Goal: Check status: Check status

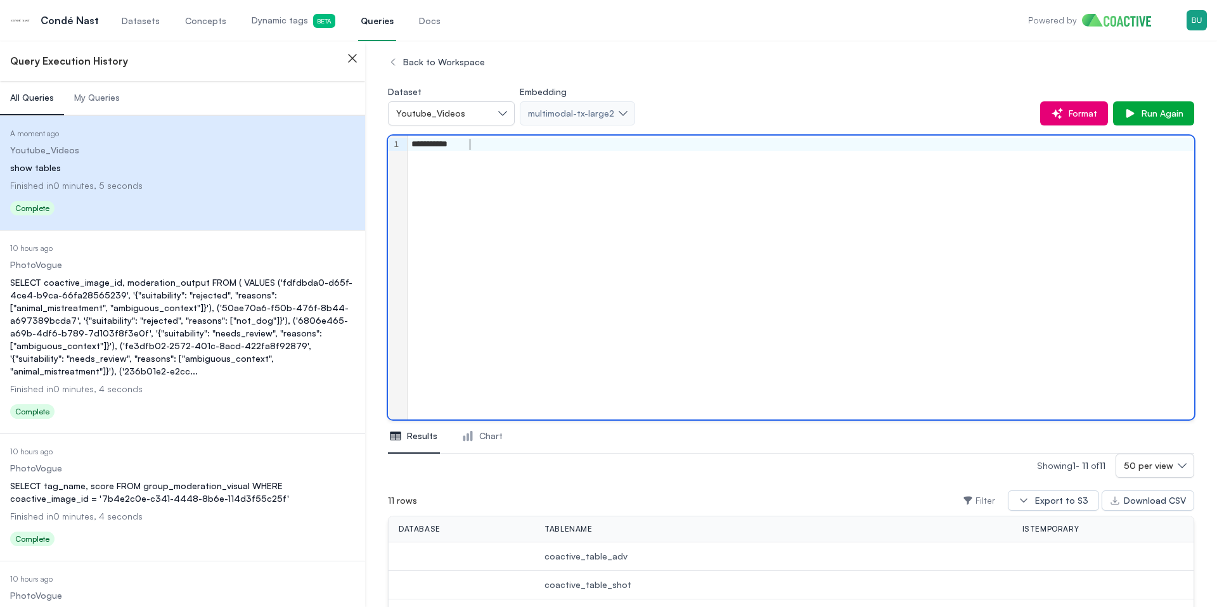
scroll to position [75, 0]
drag, startPoint x: 218, startPoint y: 351, endPoint x: 212, endPoint y: 347, distance: 7.2
click at [218, 352] on div "SELECT coactive_image_id, moderation_output FROM ( VALUES ('fdfdbda0-d65f-4ce4-…" at bounding box center [182, 326] width 345 height 101
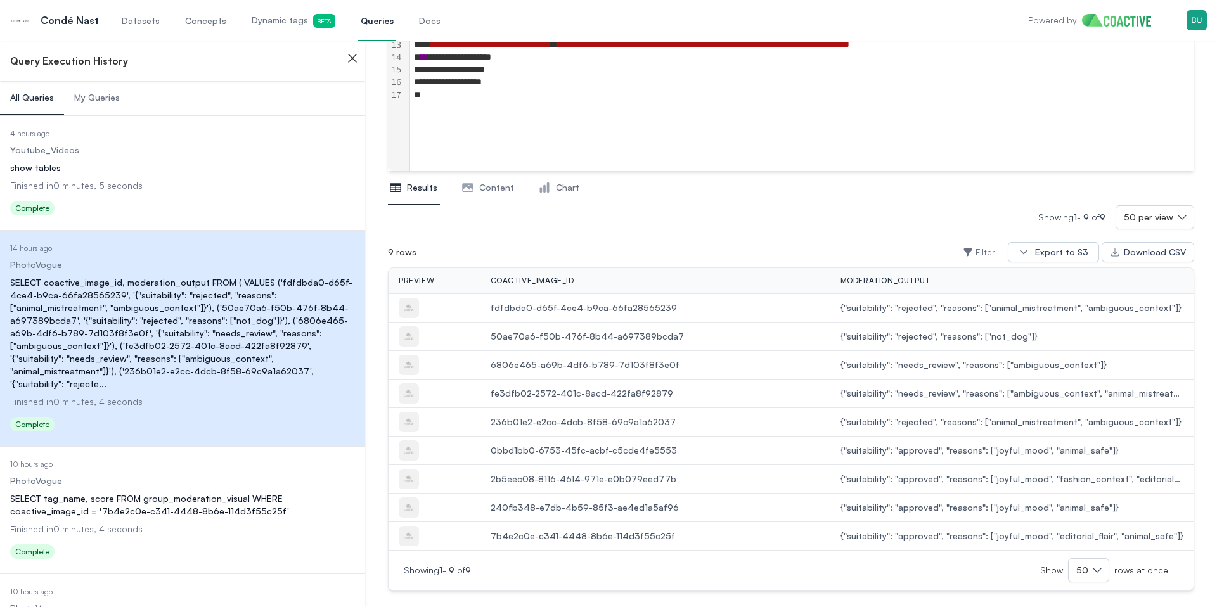
scroll to position [262, 0]
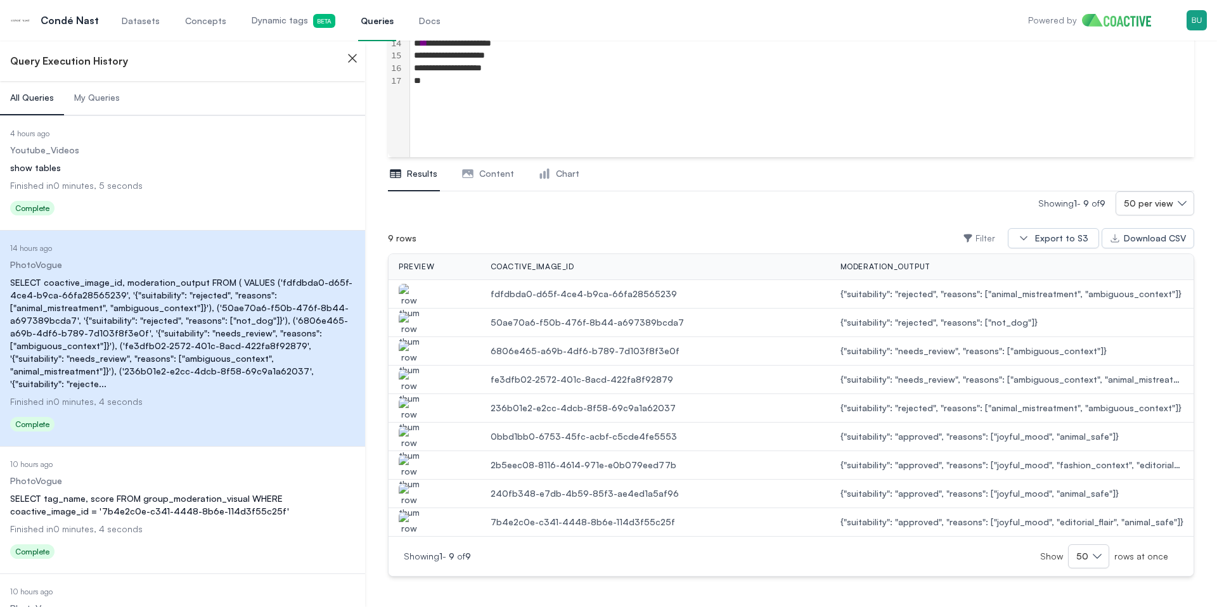
click at [413, 292] on img "button" at bounding box center [409, 301] width 20 height 35
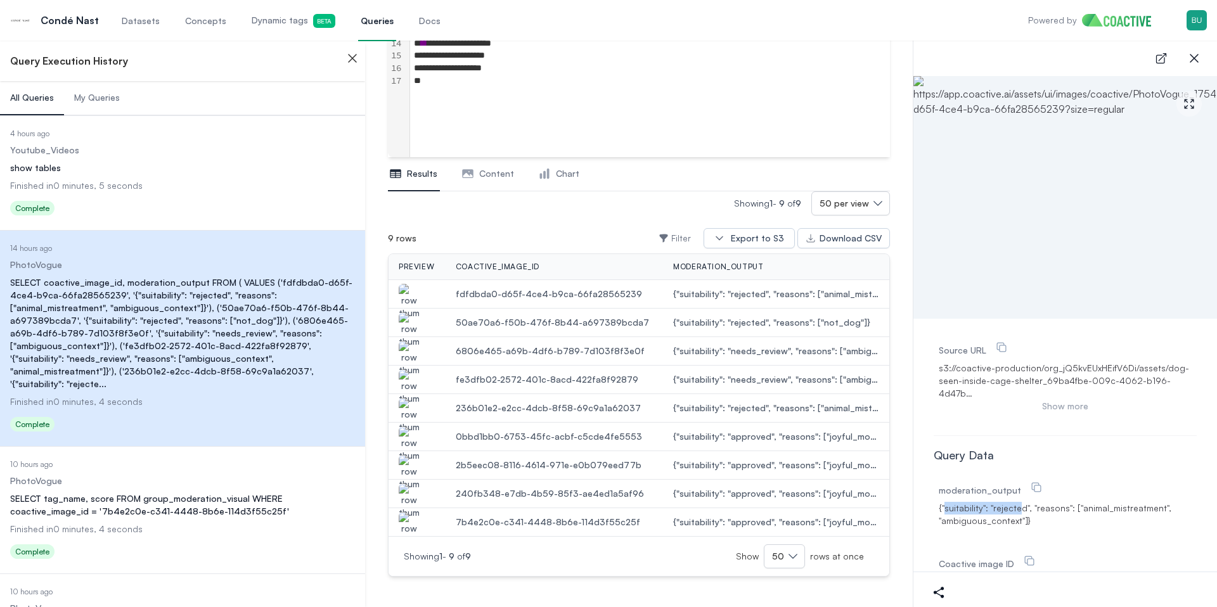
drag, startPoint x: 945, startPoint y: 496, endPoint x: 1018, endPoint y: 493, distance: 73.6
click at [1018, 502] on span "{"suitability": "rejected", "reasons": ["animal_mistreatment", "ambiguous_conte…" at bounding box center [1065, 514] width 253 height 25
drag, startPoint x: 1072, startPoint y: 496, endPoint x: 1136, endPoint y: 515, distance: 66.0
click at [1136, 515] on div "moderation_output {"suitability": "rejected", "reasons": ["animal_mistreatment"…" at bounding box center [1065, 503] width 253 height 53
click at [404, 319] on img "button" at bounding box center [409, 329] width 20 height 35
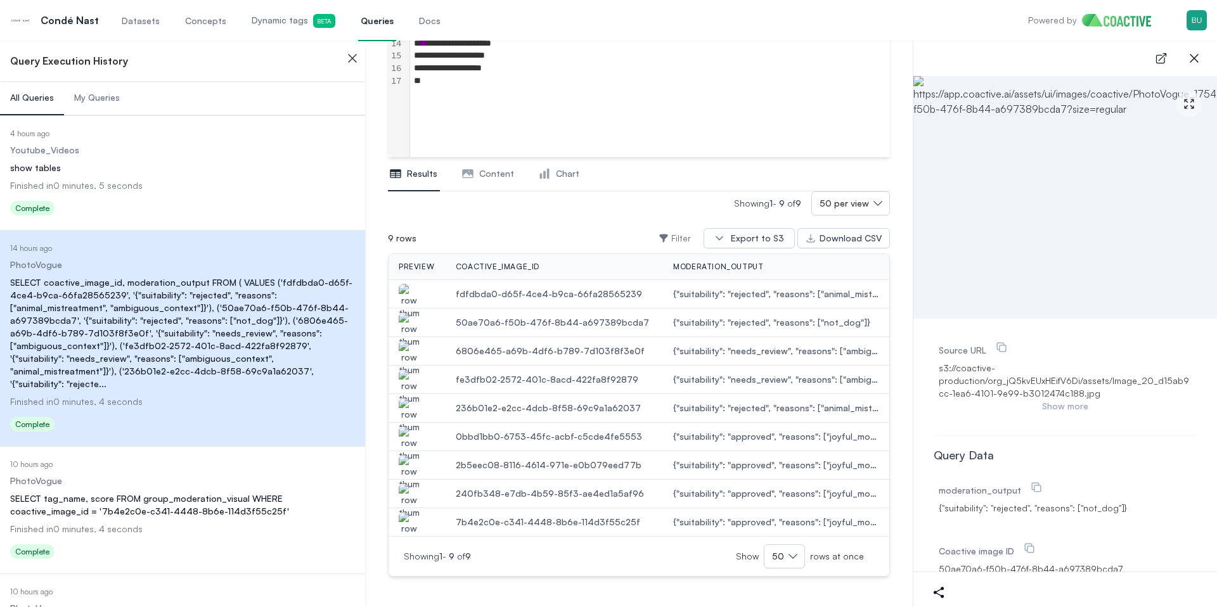
drag, startPoint x: 970, startPoint y: 506, endPoint x: 1006, endPoint y: 506, distance: 36.8
click at [1006, 506] on span "{"suitability": "rejected", "reasons": ["not_dog"]}" at bounding box center [1033, 508] width 188 height 13
drag, startPoint x: 1146, startPoint y: 509, endPoint x: 1117, endPoint y: 508, distance: 29.2
click at [1117, 508] on div "moderation_output {"suitability": "rejected", "reasons": ["not_dog"]} Coactive …" at bounding box center [1065, 536] width 263 height 124
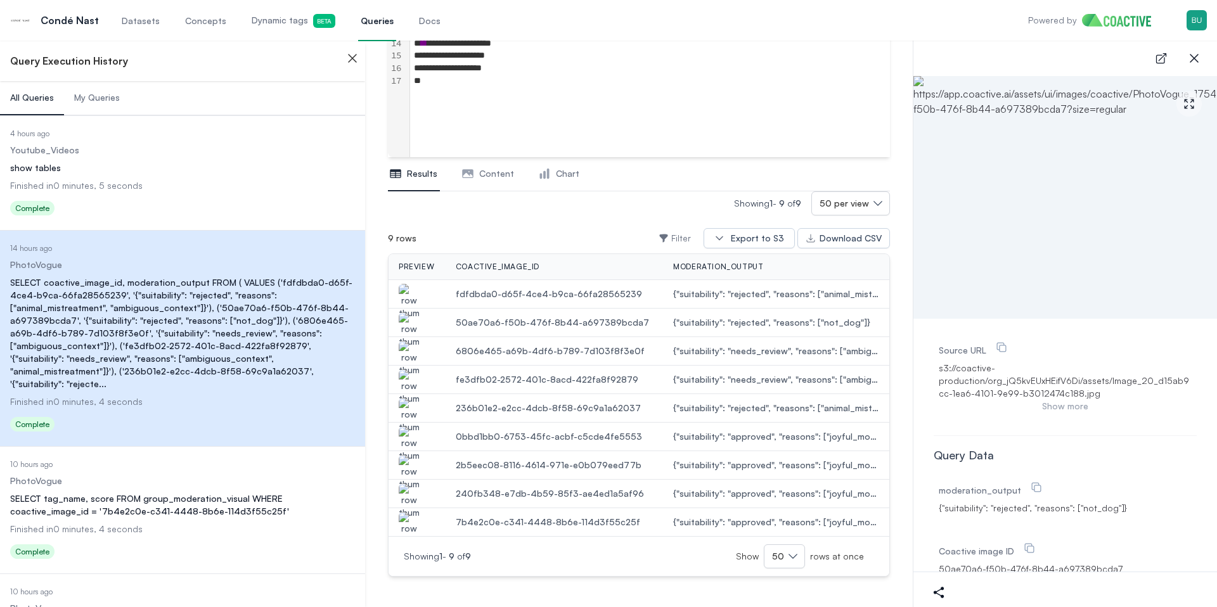
click at [1117, 508] on div "moderation_output {"suitability": "rejected", "reasons": ["not_dog"]} Coactive …" at bounding box center [1065, 536] width 263 height 124
click at [1075, 510] on span "{"suitability": "rejected", "reasons": ["not_dog"]}" at bounding box center [1033, 508] width 188 height 13
click at [355, 60] on icon "button" at bounding box center [352, 58] width 15 height 15
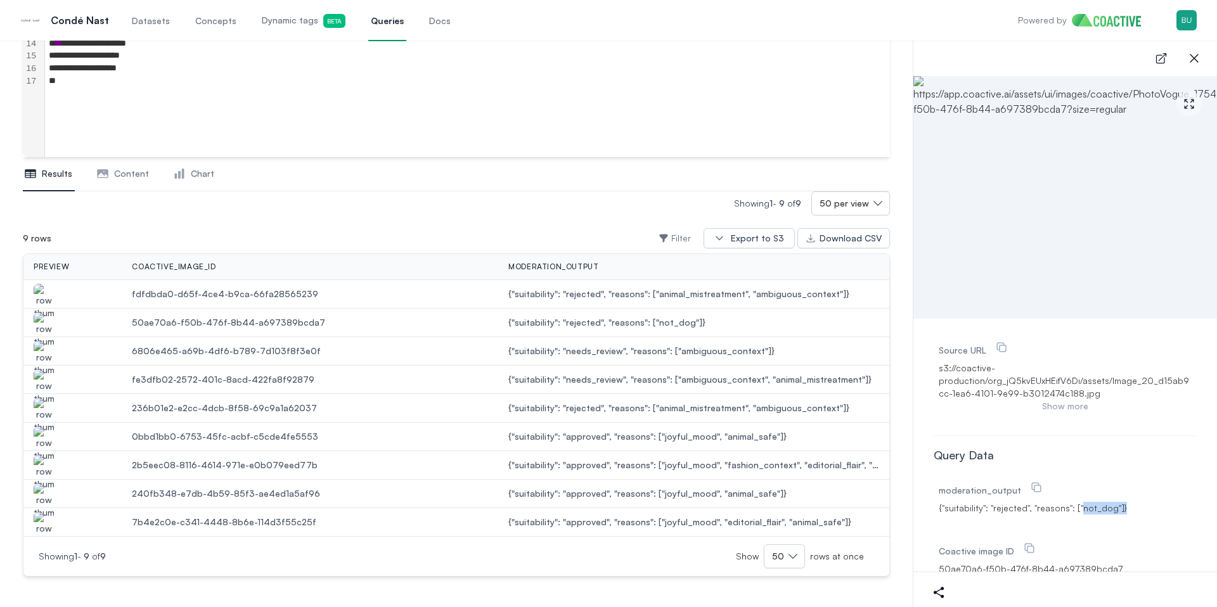
scroll to position [0, 0]
click at [286, 18] on span "Dynamic tags Beta" at bounding box center [304, 21] width 84 height 14
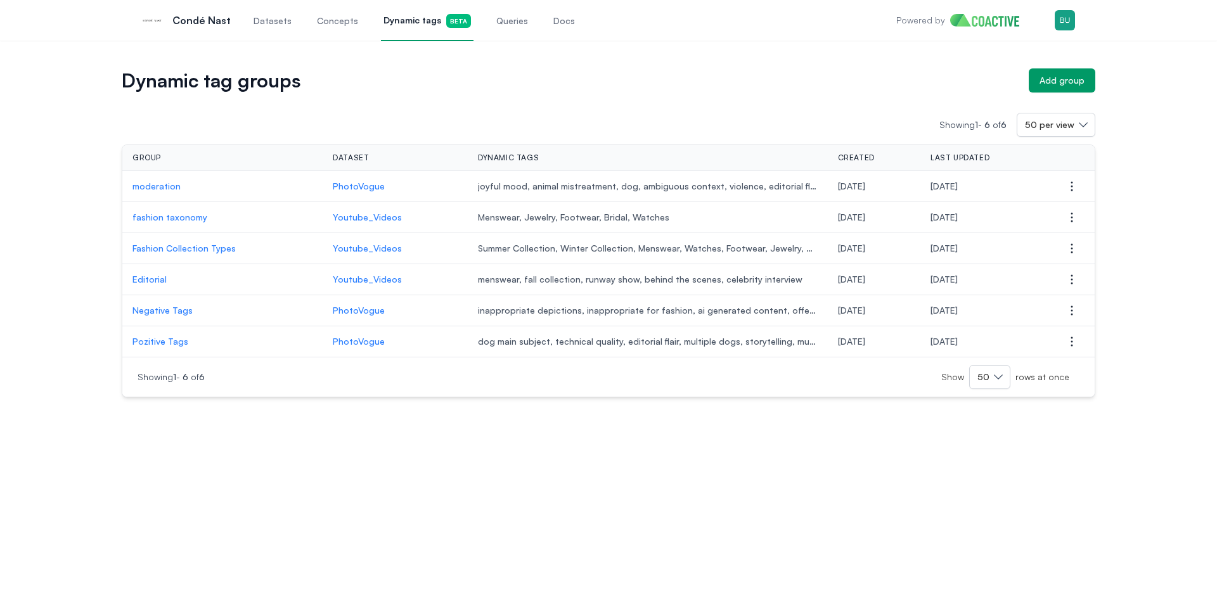
click at [164, 188] on p "moderation" at bounding box center [222, 186] width 180 height 13
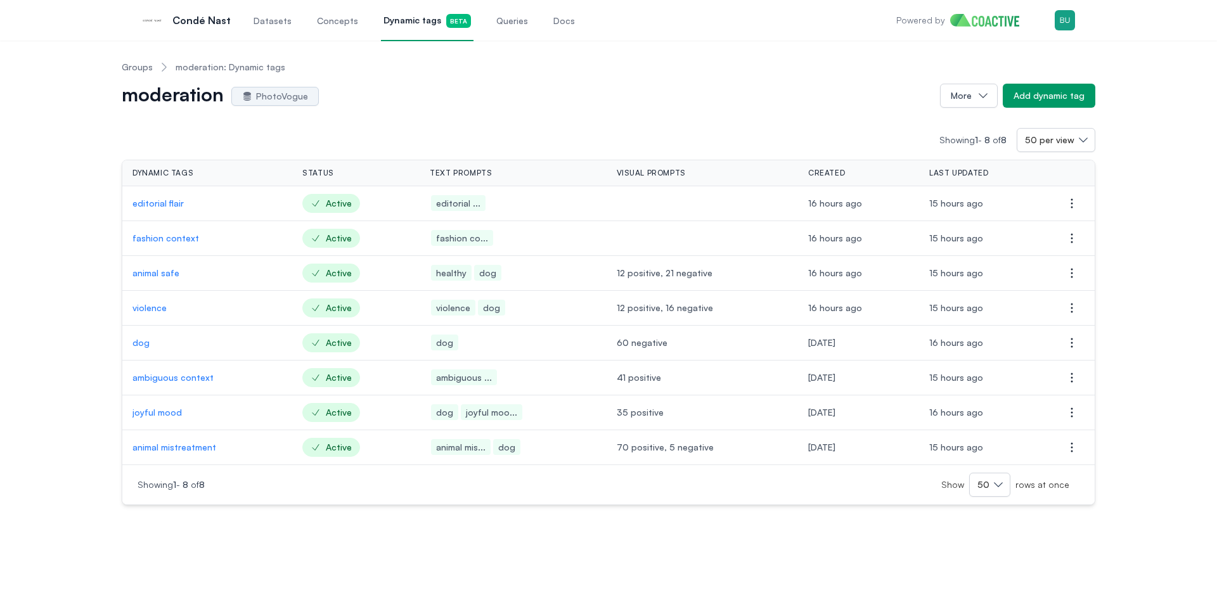
click at [152, 208] on p "editorial flair" at bounding box center [207, 203] width 150 height 13
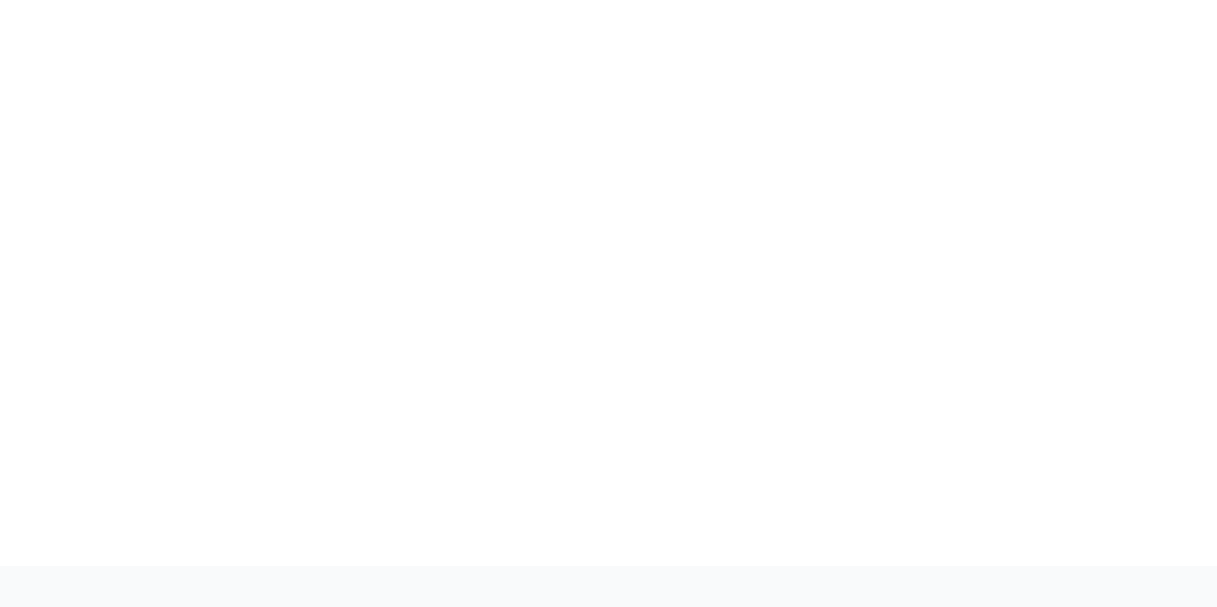
click at [302, 248] on div at bounding box center [608, 283] width 1217 height 567
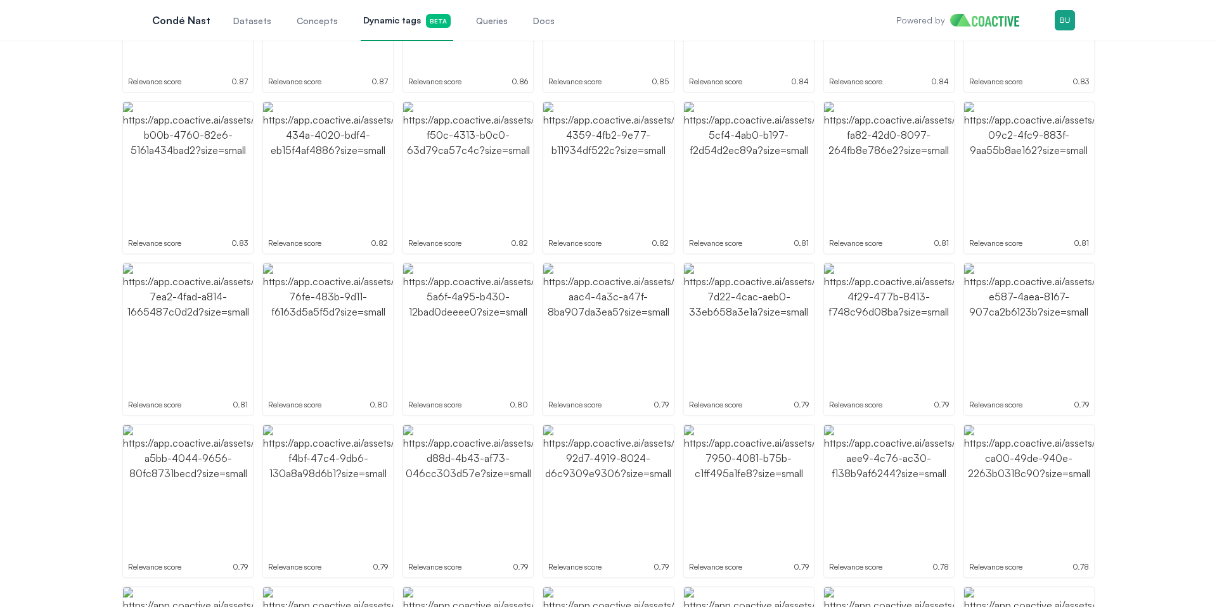
scroll to position [290, 0]
click at [511, 27] on span "Queries" at bounding box center [512, 21] width 32 height 13
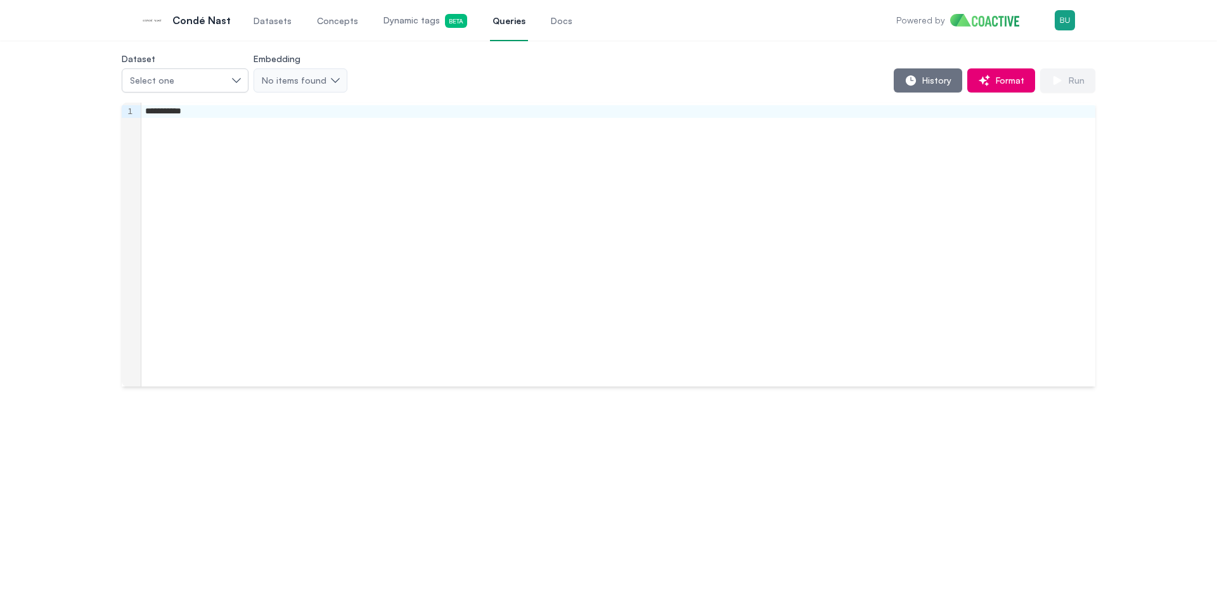
click at [402, 16] on span "Dynamic tags Beta" at bounding box center [425, 21] width 84 height 14
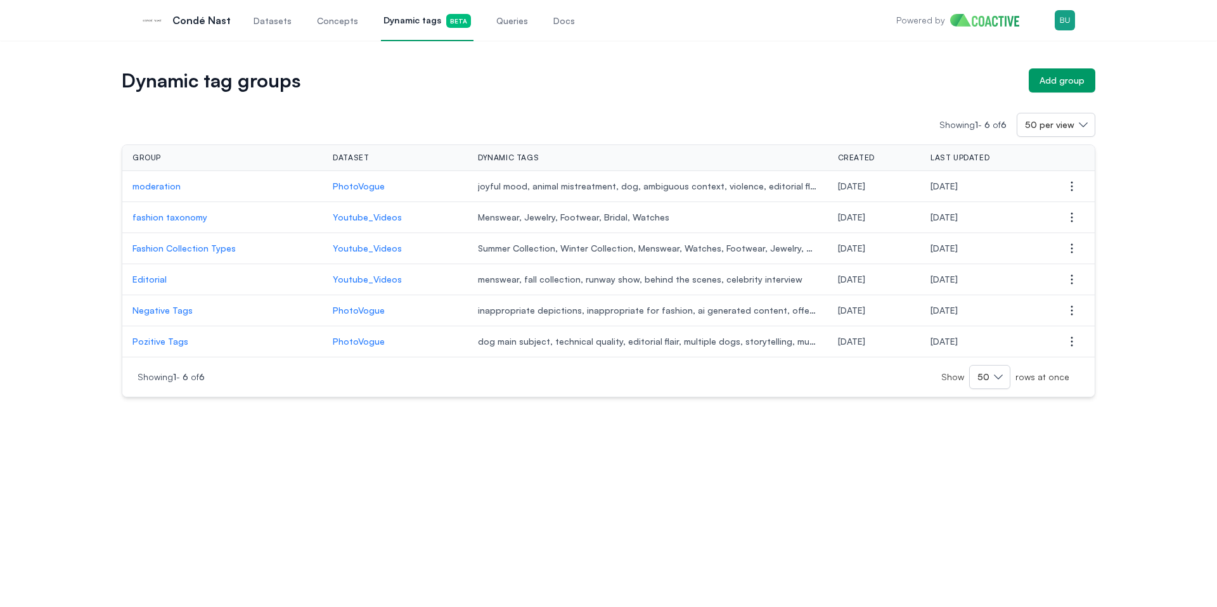
click at [160, 190] on p "moderation" at bounding box center [222, 186] width 180 height 13
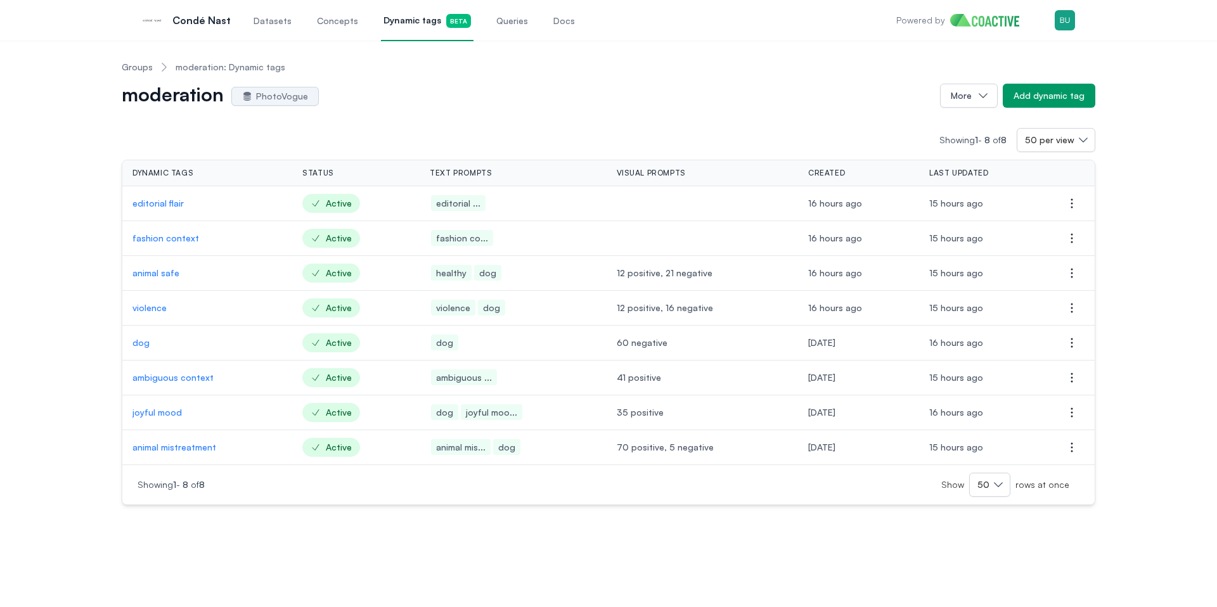
click at [179, 447] on p "animal mistreatment" at bounding box center [207, 447] width 150 height 13
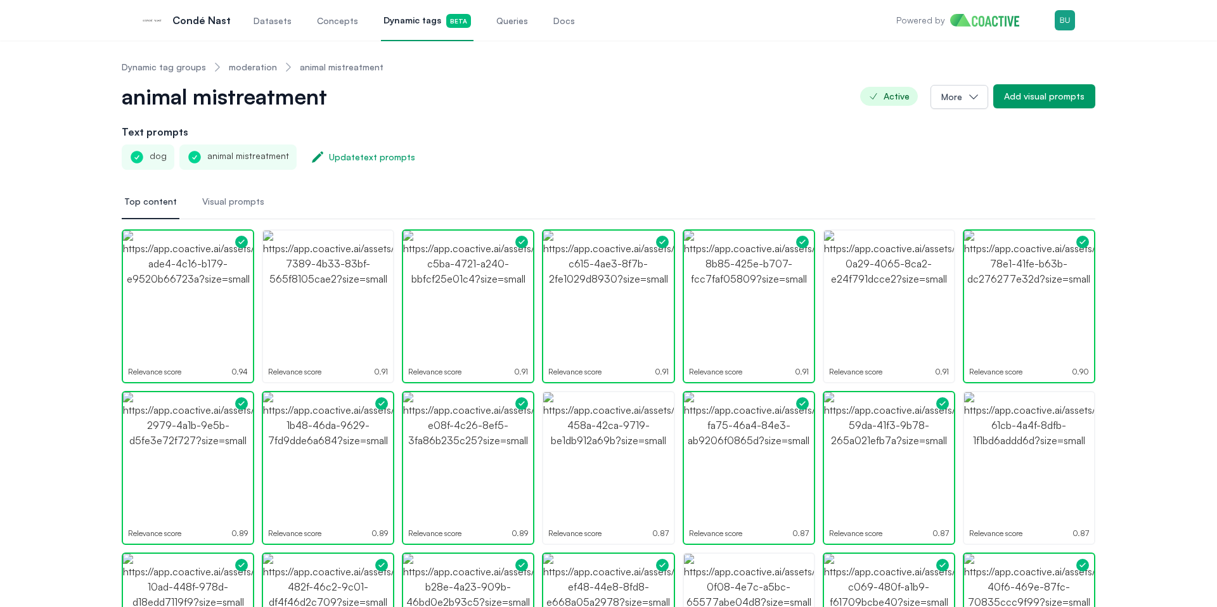
click at [369, 22] on div "Datasets Concepts Dynamic tags Beta Queries Docs" at bounding box center [414, 20] width 326 height 42
click at [386, 34] on link "Dynamic tags Beta" at bounding box center [427, 20] width 93 height 42
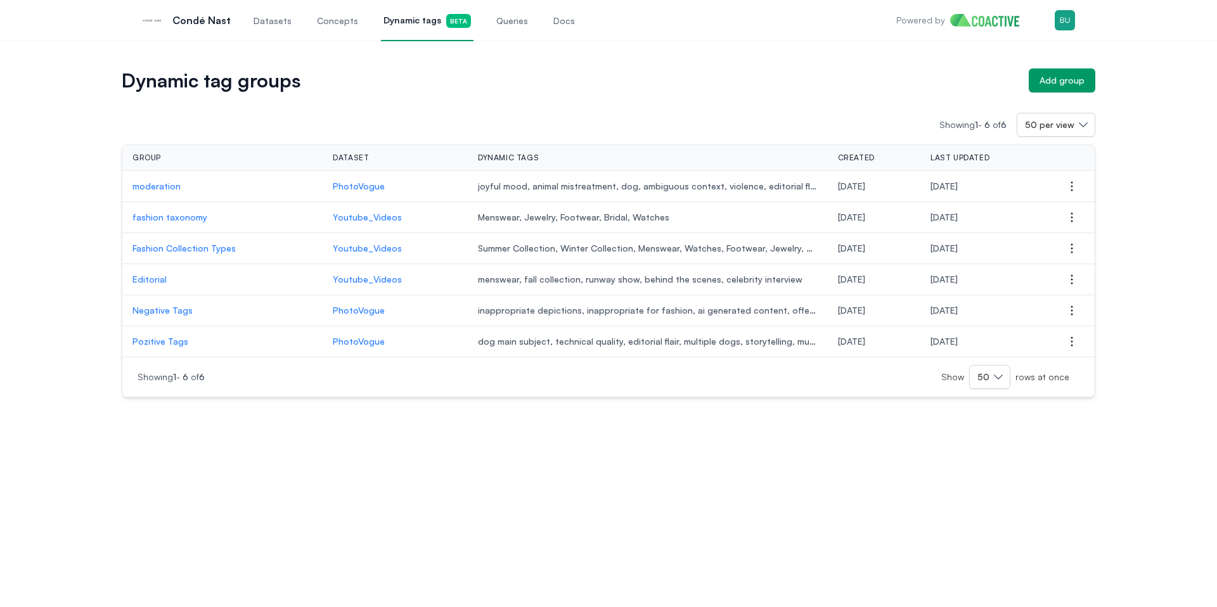
click at [500, 21] on span "Queries" at bounding box center [512, 21] width 32 height 13
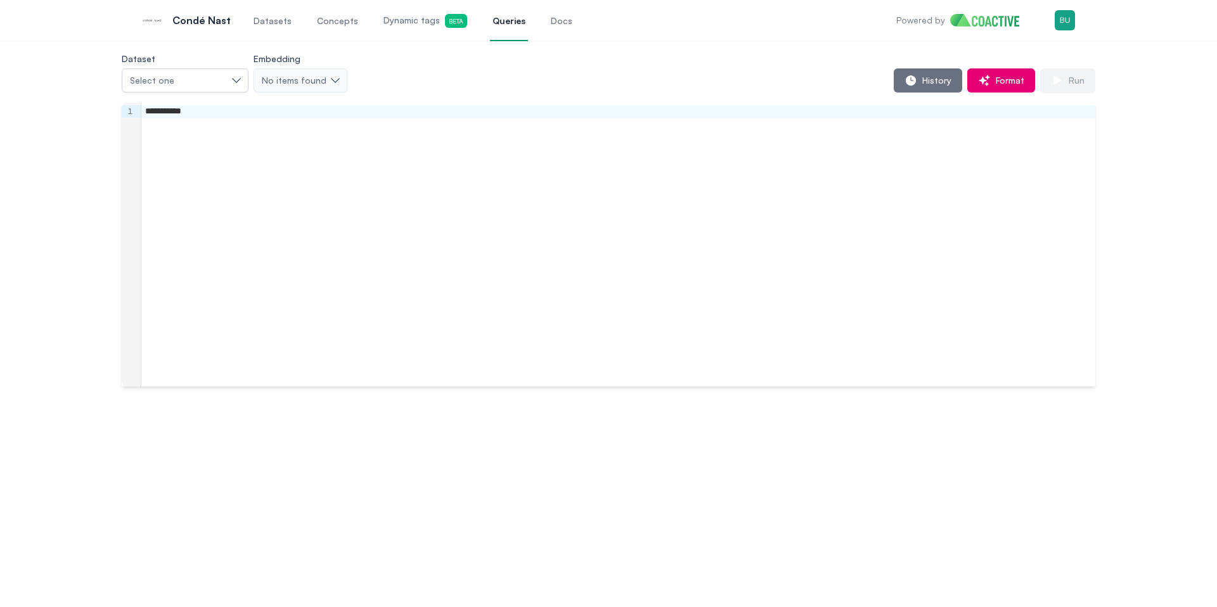
click at [527, 23] on div "Datasets Concepts Dynamic tags Beta Queries Docs" at bounding box center [413, 20] width 324 height 42
click at [946, 80] on span "History" at bounding box center [934, 80] width 34 height 13
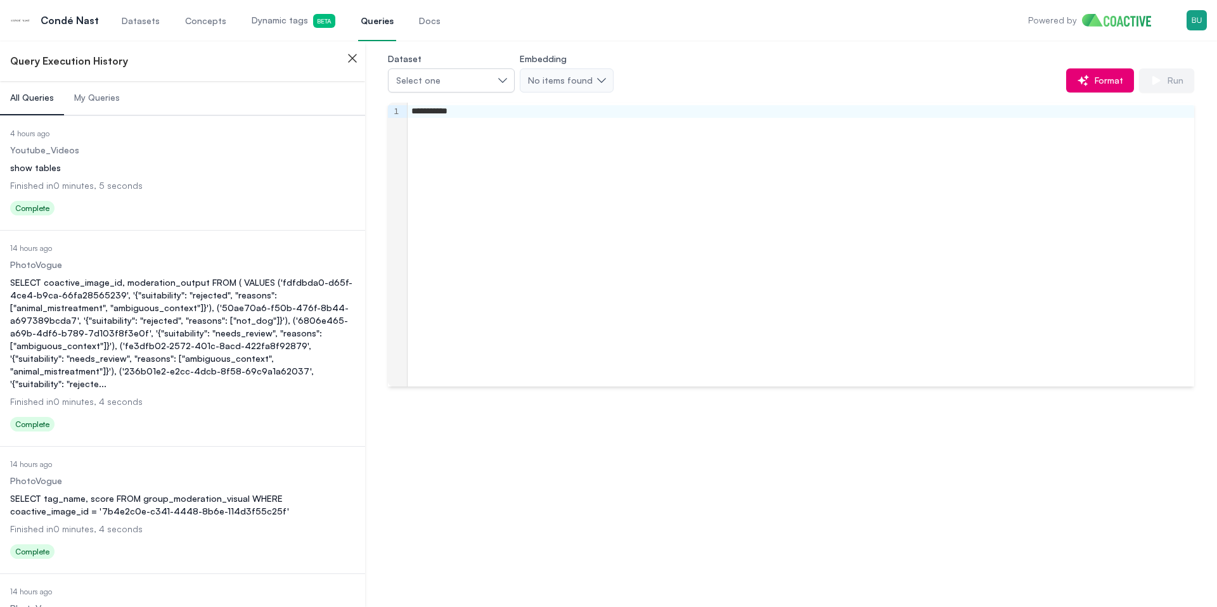
click at [154, 229] on li "Date Executed 4 hours ago Dataset Youtube_Videos Query show tables Finished in …" at bounding box center [182, 172] width 365 height 115
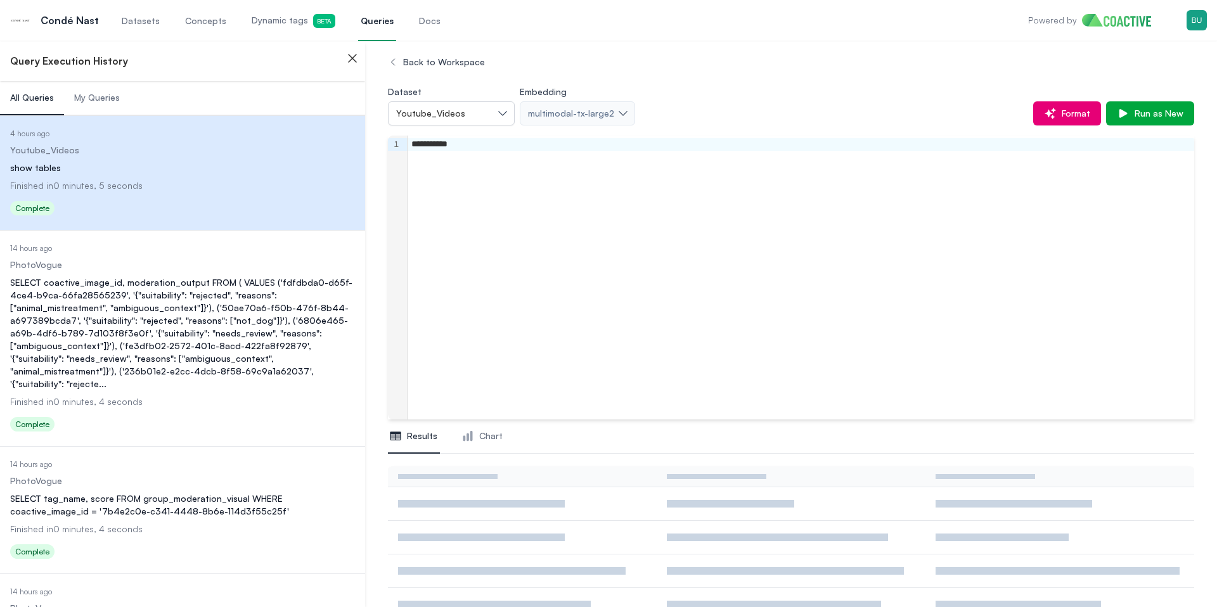
click at [150, 284] on div "SELECT coactive_image_id, moderation_output FROM ( VALUES ('fdfdbda0-d65f-4ce4-…" at bounding box center [182, 333] width 345 height 114
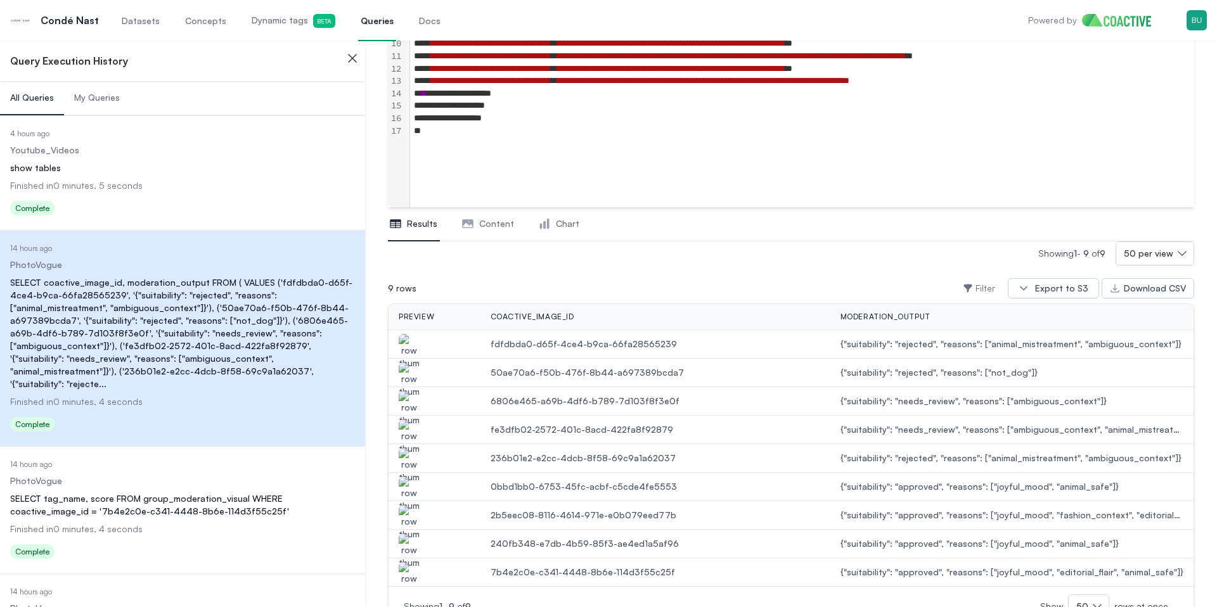
scroll to position [262, 0]
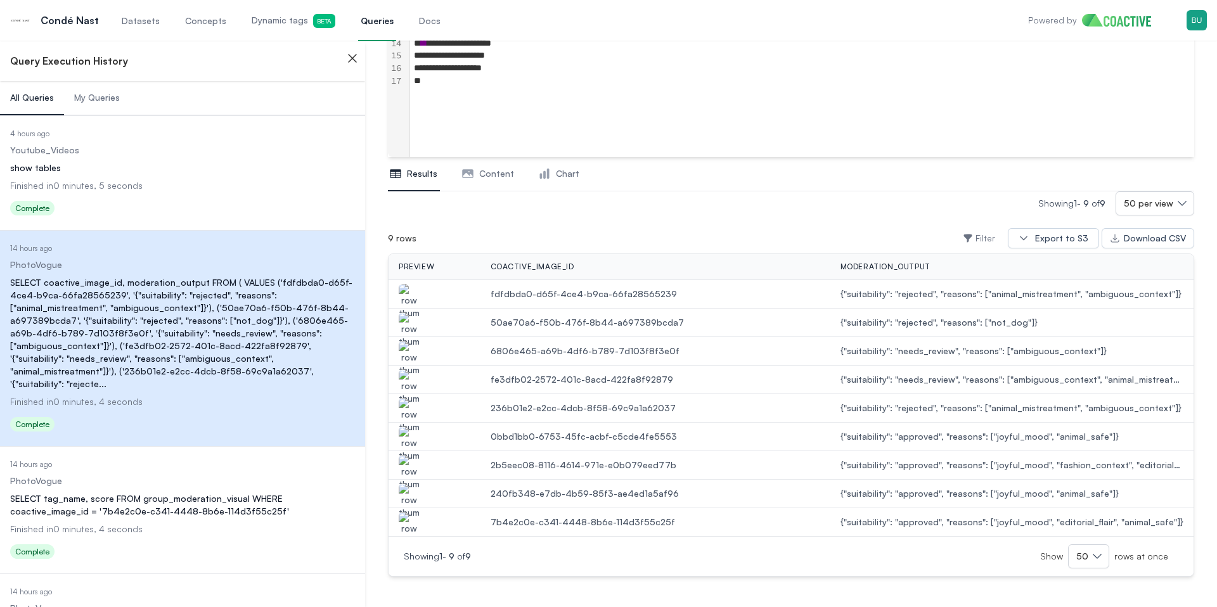
click at [413, 461] on img "button" at bounding box center [409, 472] width 20 height 35
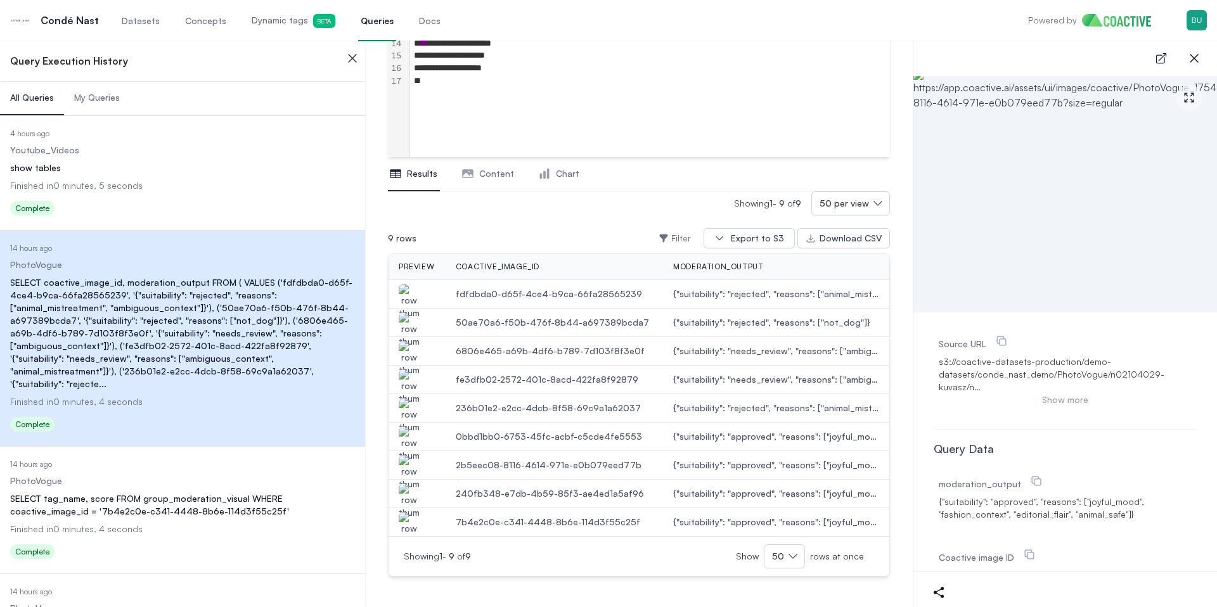
scroll to position [4, 0]
click at [363, 65] on div "Close sidebar" at bounding box center [351, 56] width 28 height 30
click at [357, 63] on icon "button" at bounding box center [352, 58] width 15 height 15
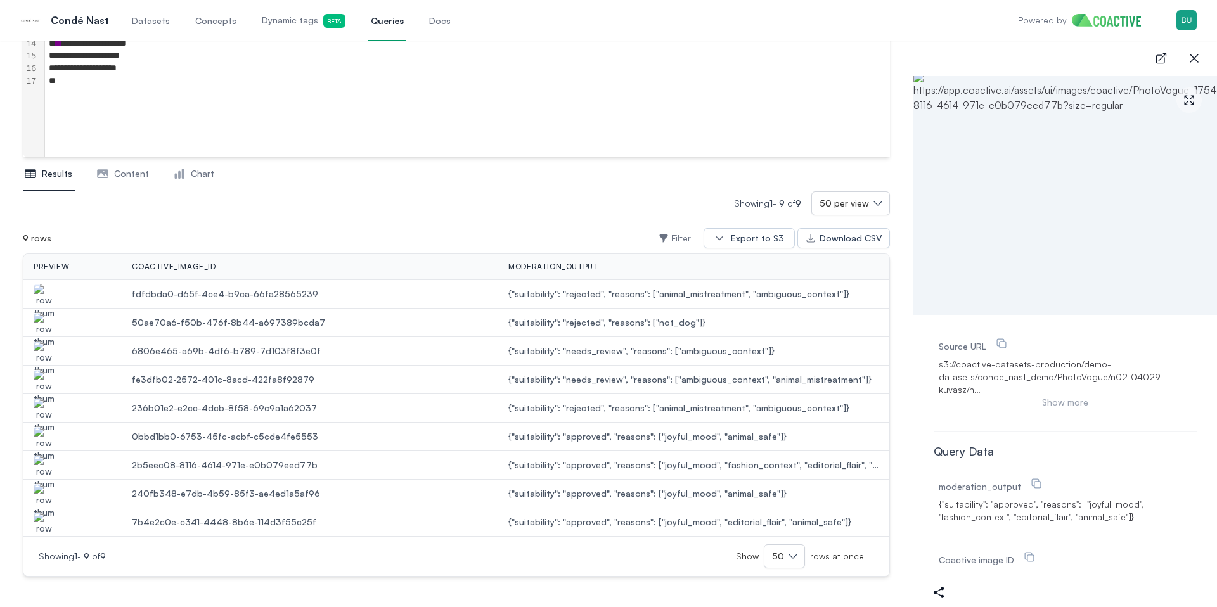
click at [4, 498] on div "**********" at bounding box center [456, 192] width 913 height 829
click at [50, 494] on img "button" at bounding box center [44, 501] width 20 height 35
click at [49, 514] on img "button" at bounding box center [44, 529] width 20 height 35
click at [597, 74] on div "**********" at bounding box center [467, 68] width 844 height 13
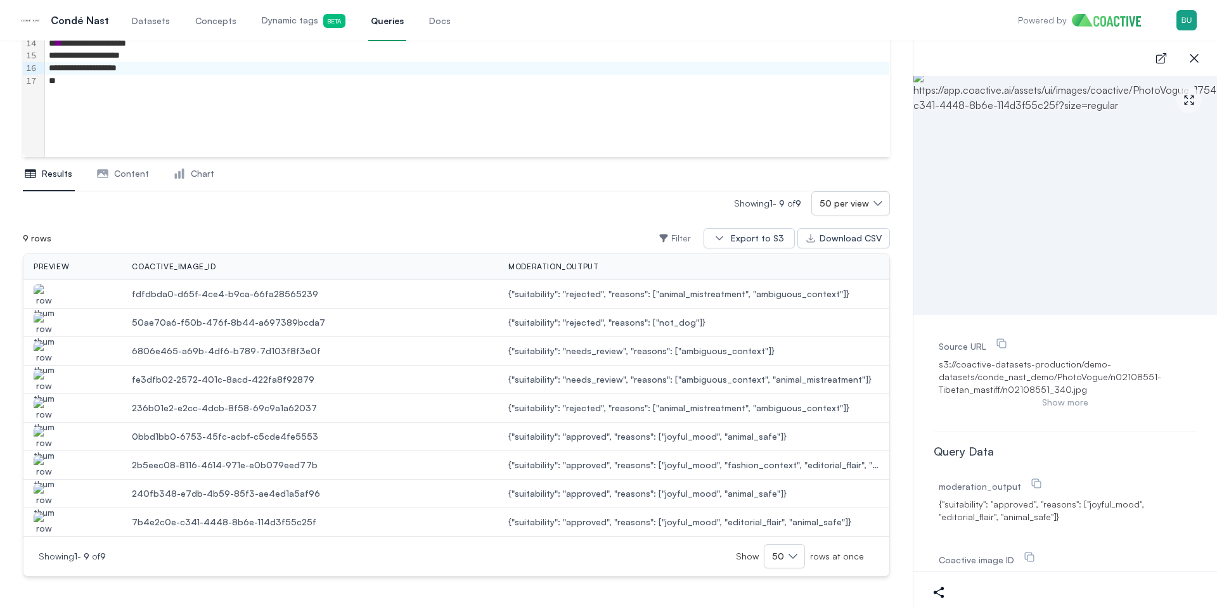
click at [43, 316] on img "button" at bounding box center [44, 329] width 20 height 35
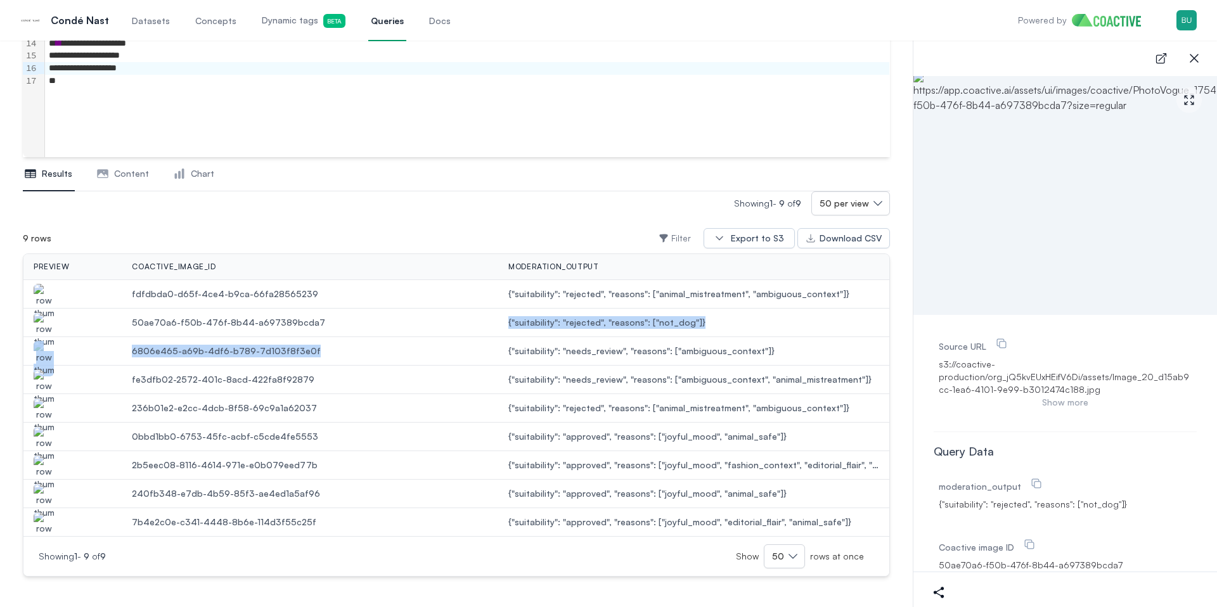
drag, startPoint x: 343, startPoint y: 352, endPoint x: 148, endPoint y: 332, distance: 195.6
click at [148, 332] on tbody "fdfdbda0-d65f-4ce4-b9ca-66fa28565239 {"suitability": "rejected", "reasons": ["a…" at bounding box center [456, 408] width 866 height 257
click at [151, 347] on span "6806e465-a69b-4df6-b789-7d103f8f3e0f" at bounding box center [310, 351] width 356 height 13
click at [184, 380] on span "fe3dfb02-2572-401c-8acd-422fa8f92879" at bounding box center [310, 379] width 356 height 13
click at [224, 373] on span "fe3dfb02-2572-401c-8acd-422fa8f92879" at bounding box center [310, 379] width 356 height 13
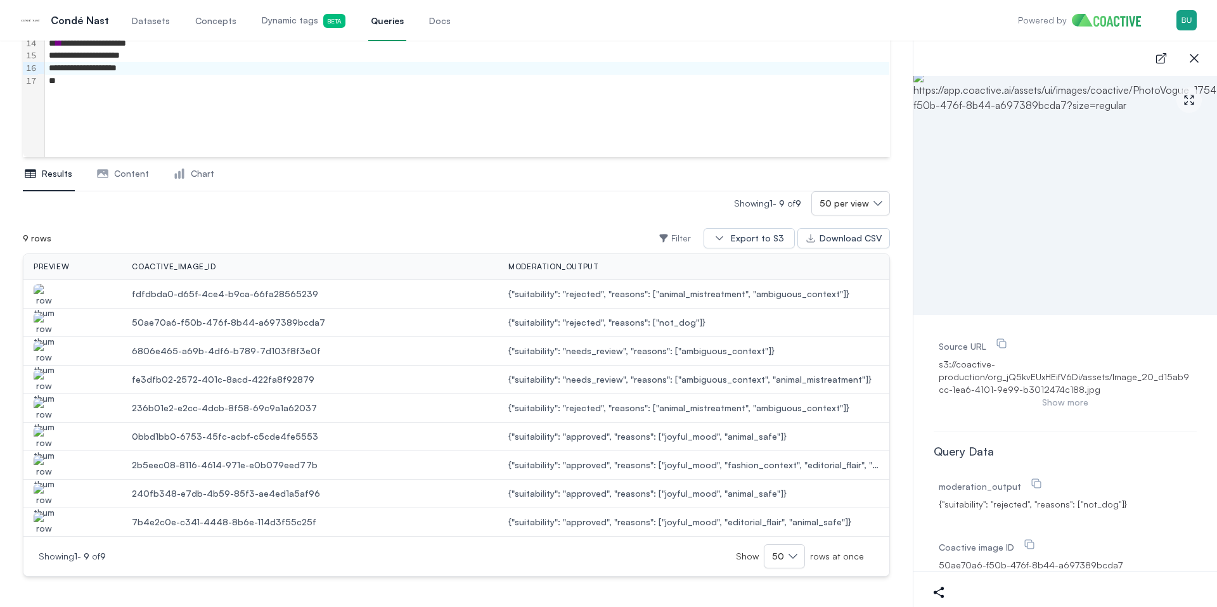
click at [257, 368] on td "fe3dfb02-2572-401c-8acd-422fa8f92879" at bounding box center [310, 380] width 376 height 29
click at [298, 357] on span "6806e465-a69b-4df6-b789-7d103f8f3e0f" at bounding box center [310, 351] width 356 height 13
click at [321, 375] on span "fe3dfb02-2572-401c-8acd-422fa8f92879" at bounding box center [310, 379] width 356 height 13
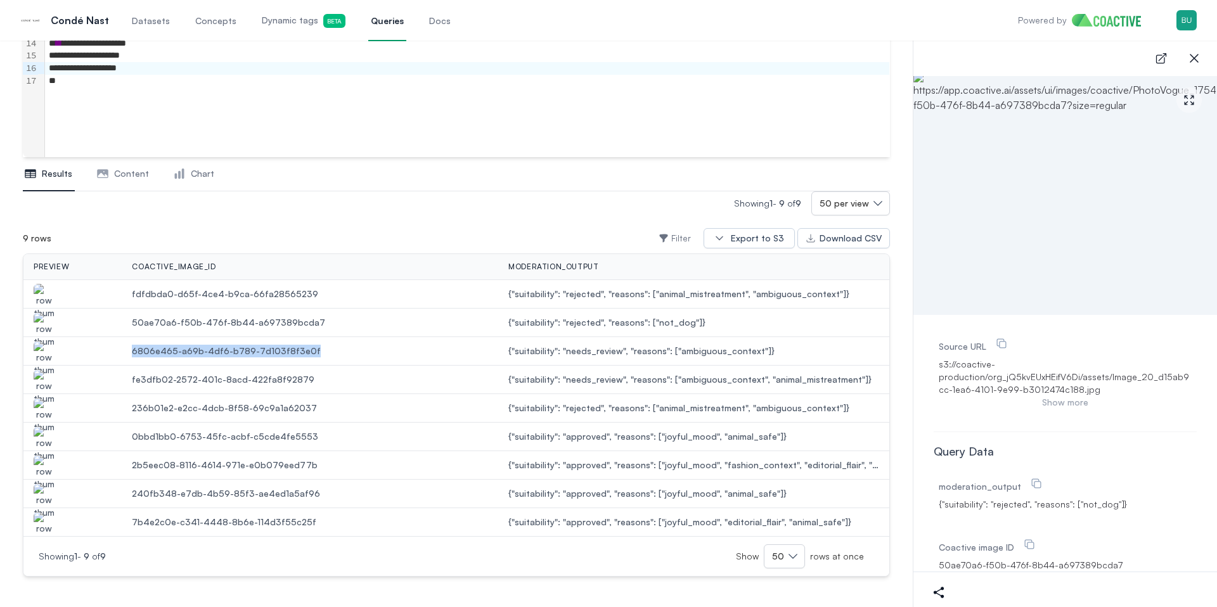
drag, startPoint x: 323, startPoint y: 356, endPoint x: 129, endPoint y: 345, distance: 194.2
click at [129, 345] on td "6806e465-a69b-4df6-b789-7d103f8f3e0f" at bounding box center [310, 351] width 376 height 29
click at [356, 382] on span "fe3dfb02-2572-401c-8acd-422fa8f92879" at bounding box center [310, 379] width 356 height 13
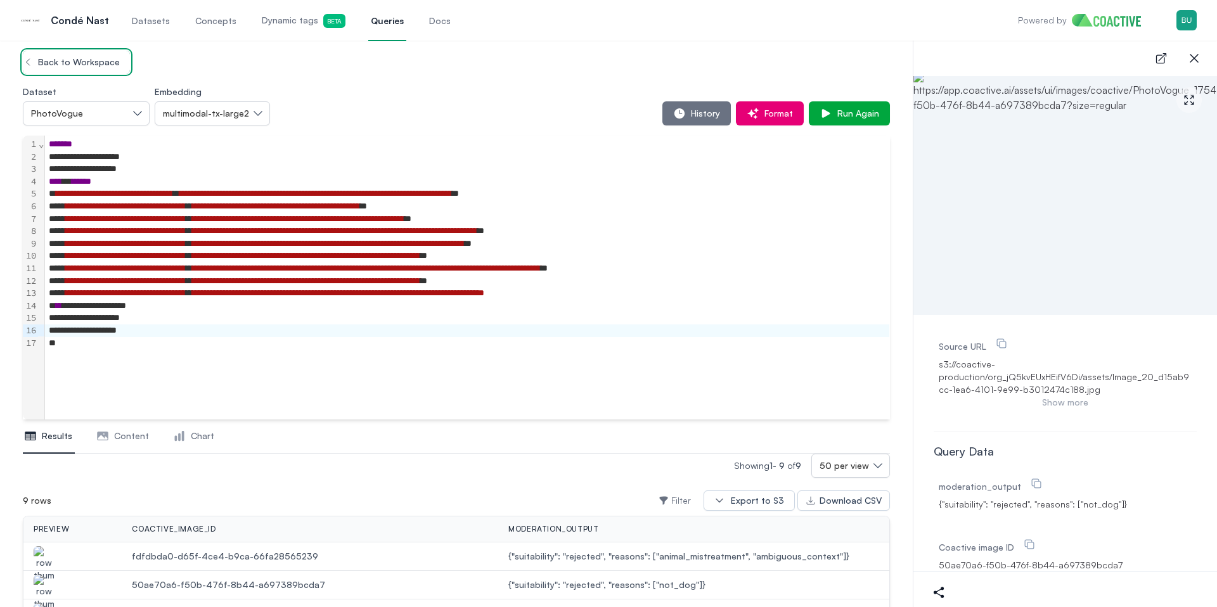
click at [94, 66] on span "Back to Workspace" at bounding box center [76, 62] width 87 height 13
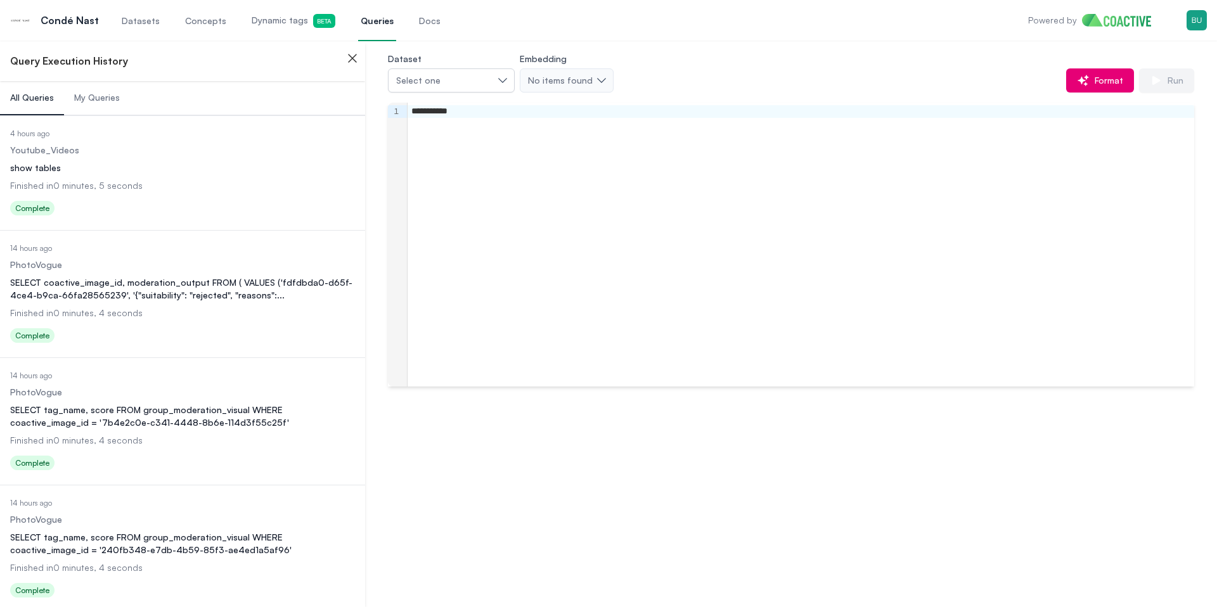
click at [543, 196] on div "**********" at bounding box center [801, 245] width 787 height 284
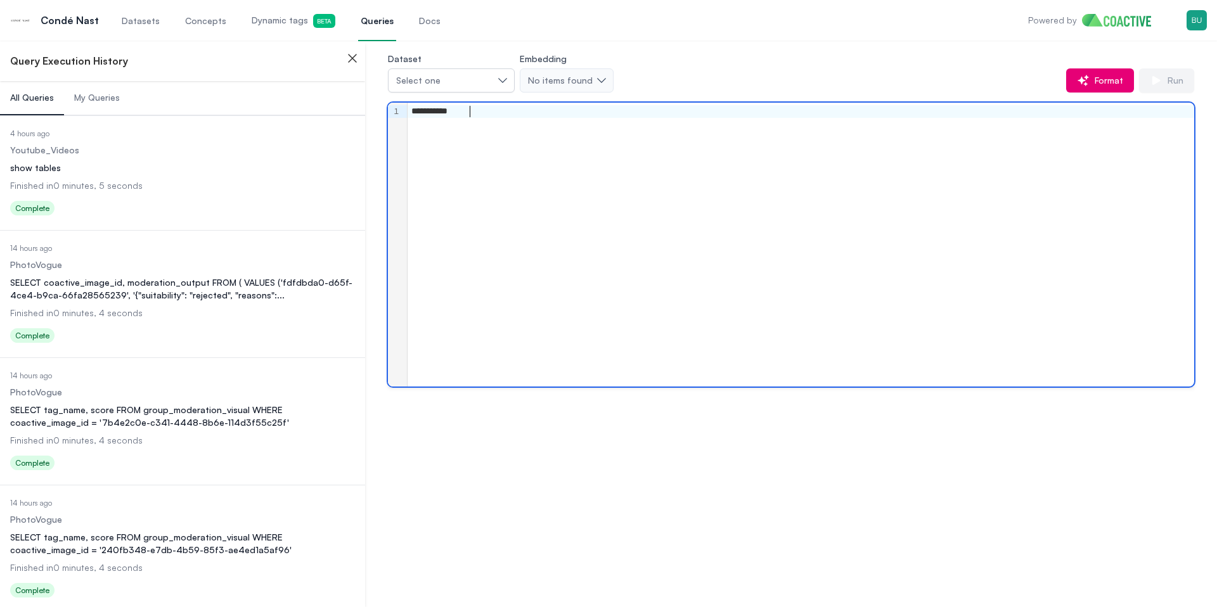
click at [206, 293] on div "SELECT coactive_image_id, moderation_output FROM ( VALUES ('fdfdbda0-d65f-4ce4-…" at bounding box center [182, 288] width 345 height 25
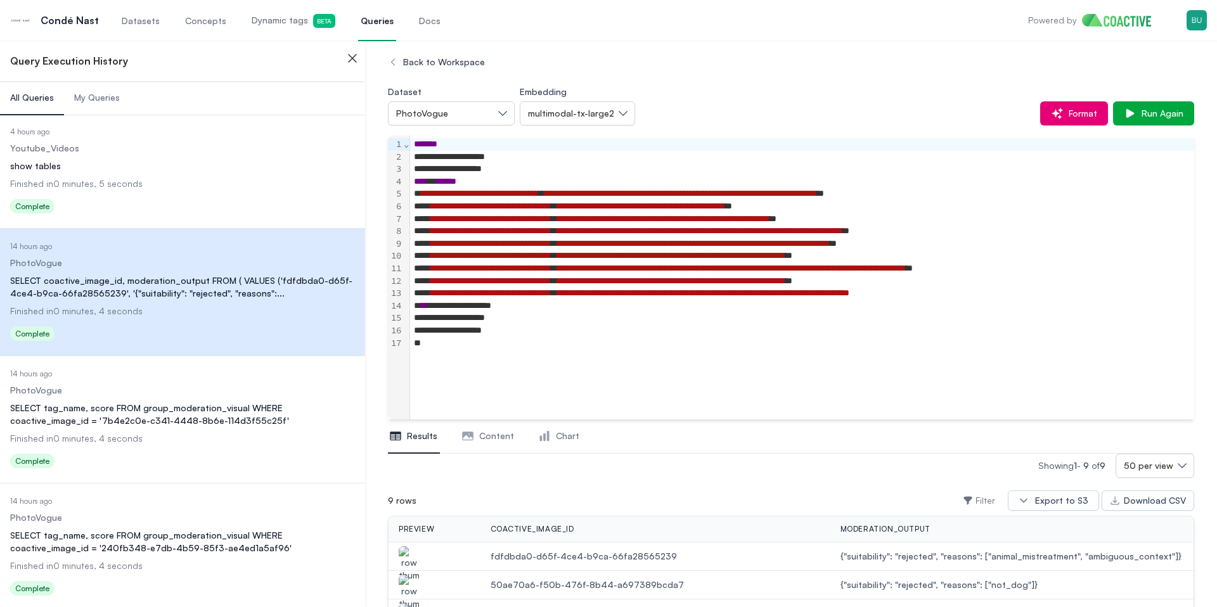
scroll to position [3, 0]
click at [192, 410] on div "SELECT tag_name, score FROM group_moderation_visual WHERE coactive_image_id = '…" at bounding box center [182, 413] width 345 height 25
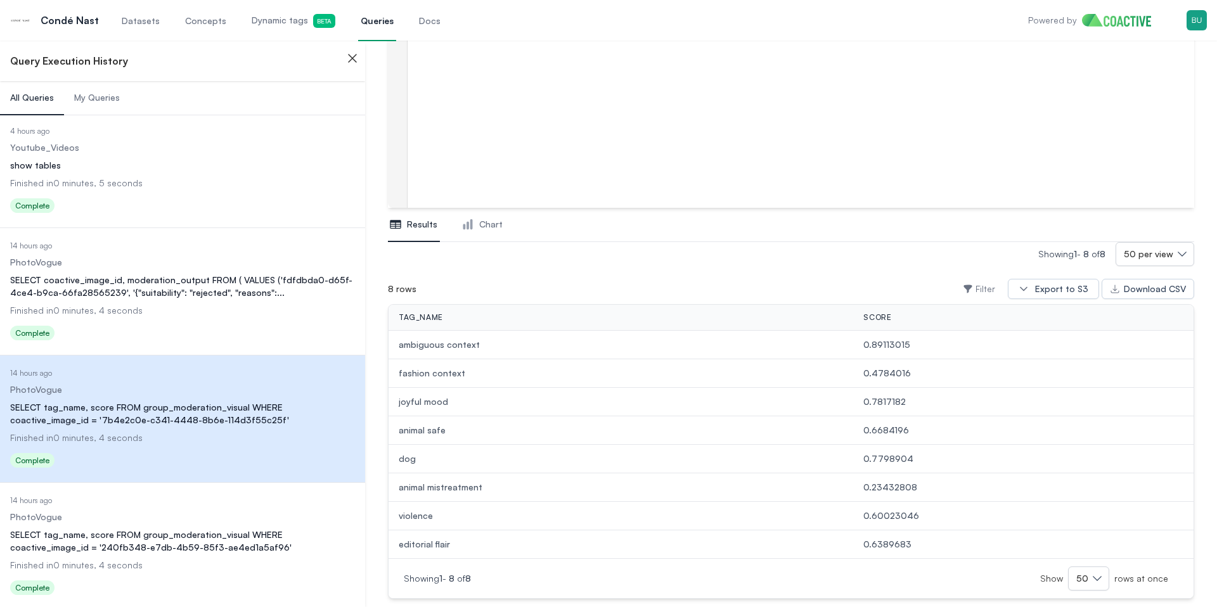
scroll to position [213, 0]
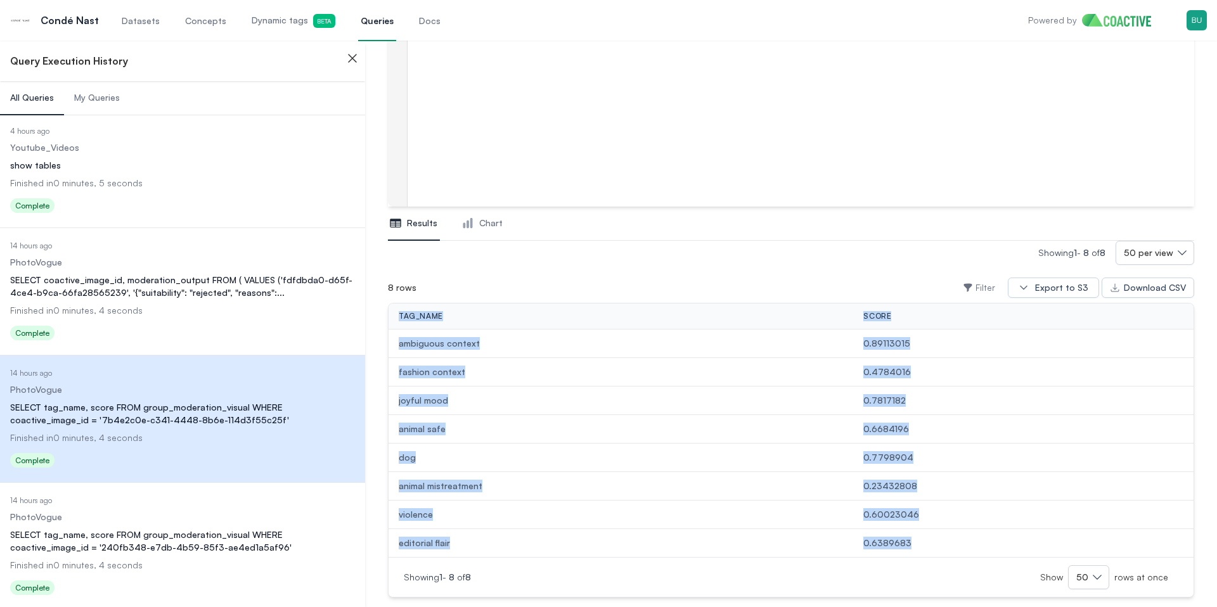
drag, startPoint x: 959, startPoint y: 542, endPoint x: 404, endPoint y: 309, distance: 602.2
click at [404, 309] on table "tag_name score ambiguous context 0.89113015 fashion context 0.4784016 joyful mo…" at bounding box center [791, 431] width 805 height 254
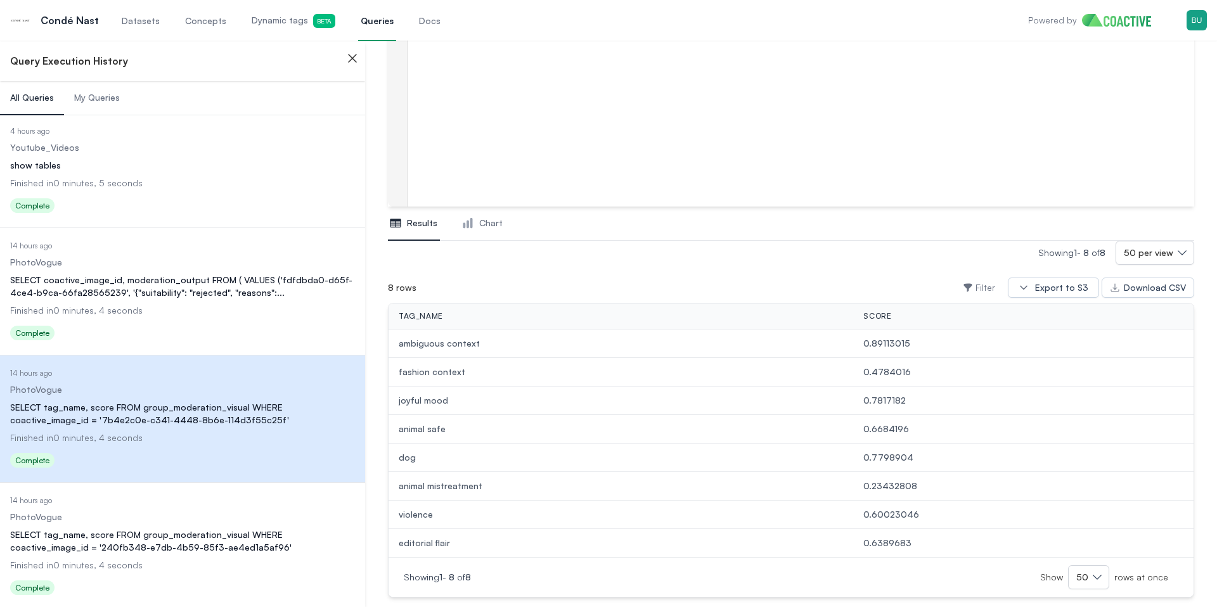
click at [459, 288] on div "8 rows Filter Export to S3 Download CSV" at bounding box center [791, 288] width 806 height 30
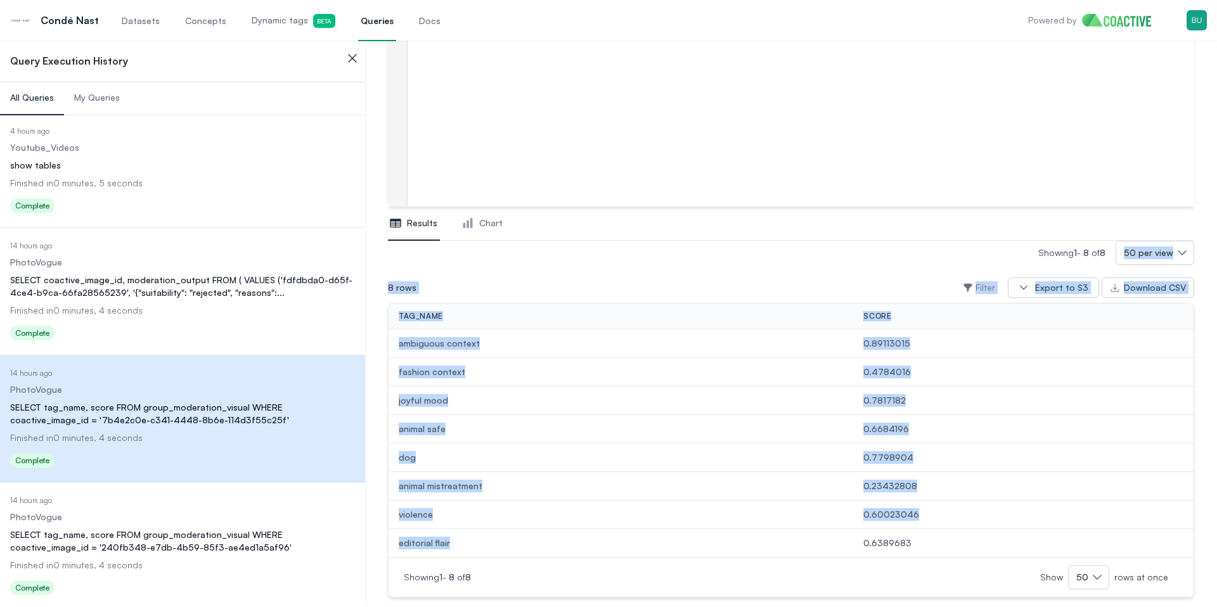
drag, startPoint x: 451, startPoint y: 334, endPoint x: 982, endPoint y: 524, distance: 564.1
click at [976, 527] on div "**********" at bounding box center [791, 228] width 852 height 800
click at [995, 519] on span "0.60023046" at bounding box center [1023, 514] width 320 height 13
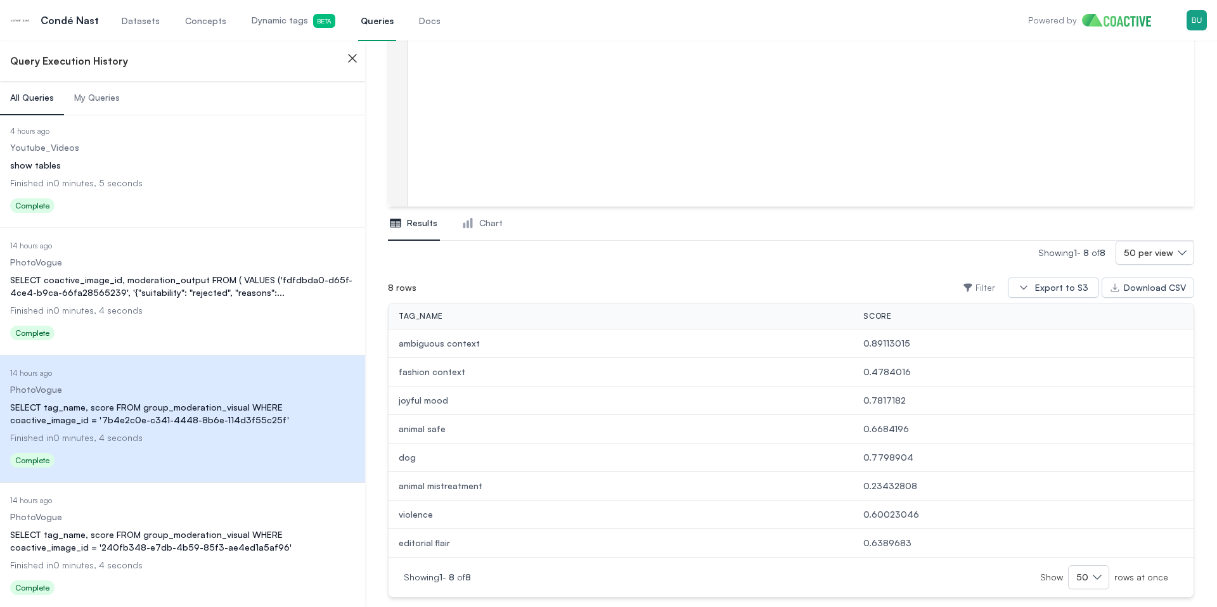
drag, startPoint x: 963, startPoint y: 555, endPoint x: 956, endPoint y: 559, distance: 8.3
click at [962, 555] on td "0.6389683" at bounding box center [1023, 543] width 340 height 29
drag, startPoint x: 913, startPoint y: 574, endPoint x: 870, endPoint y: 571, distance: 43.8
click at [910, 574] on div "Showing 1 - 8 of 8 Show 50 rows at once" at bounding box center [791, 577] width 774 height 24
drag, startPoint x: 870, startPoint y: 571, endPoint x: 855, endPoint y: 569, distance: 14.8
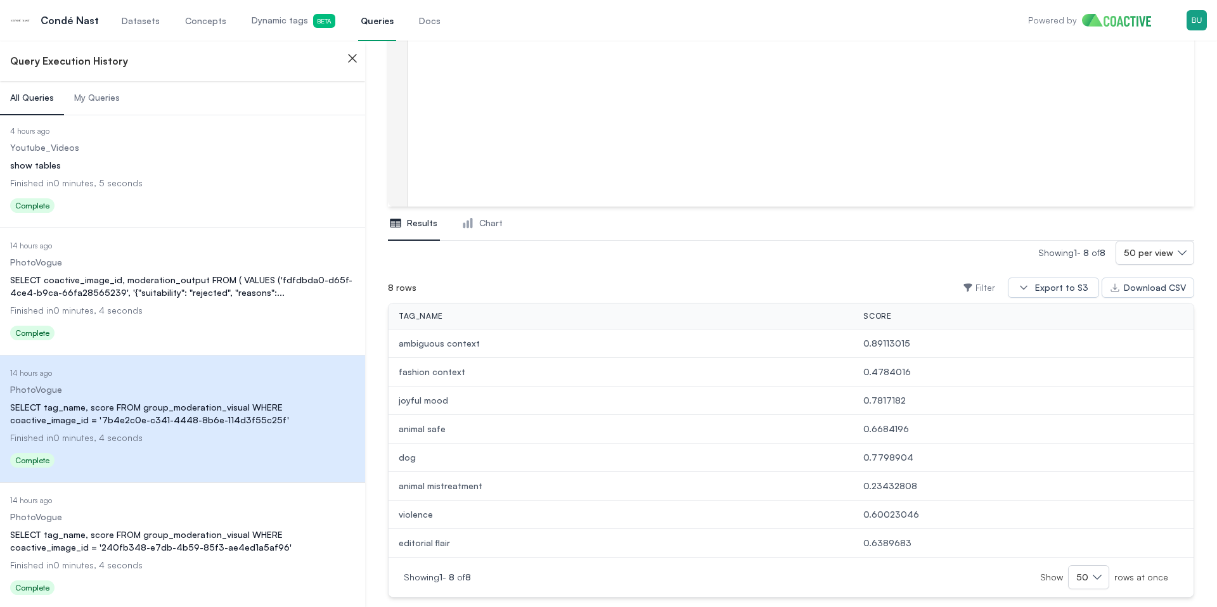
click at [862, 570] on div "Showing 1 - 8 of 8 Show 50 rows at once" at bounding box center [791, 577] width 774 height 24
click at [854, 569] on div "Showing 1 - 8 of 8 Show 50 rows at once" at bounding box center [791, 577] width 774 height 24
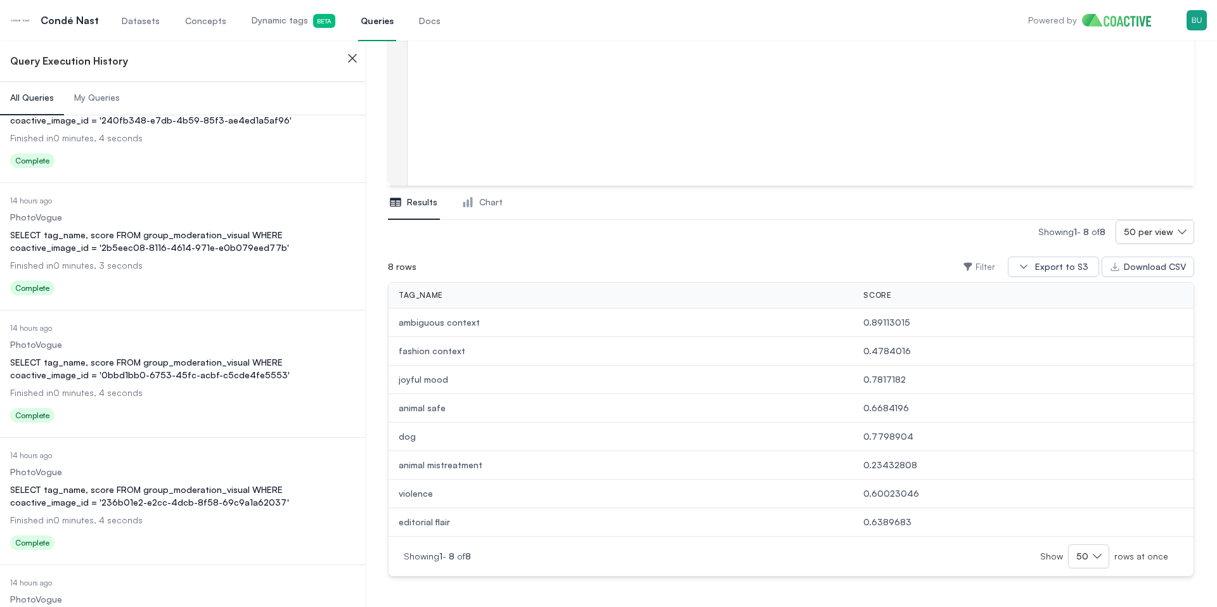
scroll to position [0, 0]
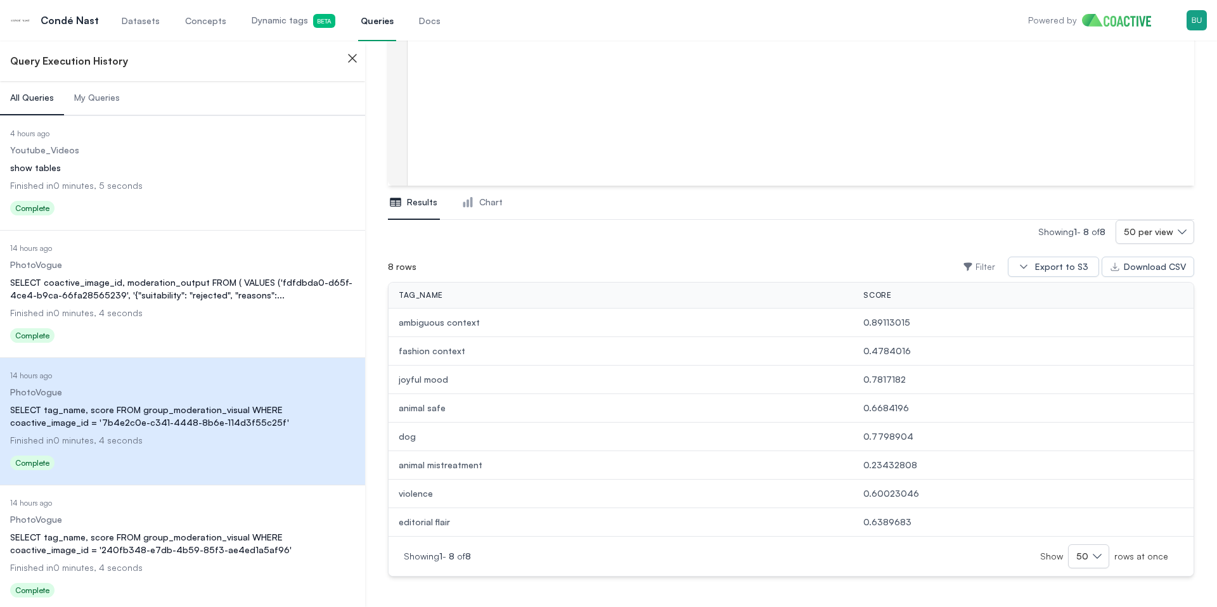
click at [357, 53] on icon "button" at bounding box center [352, 58] width 15 height 15
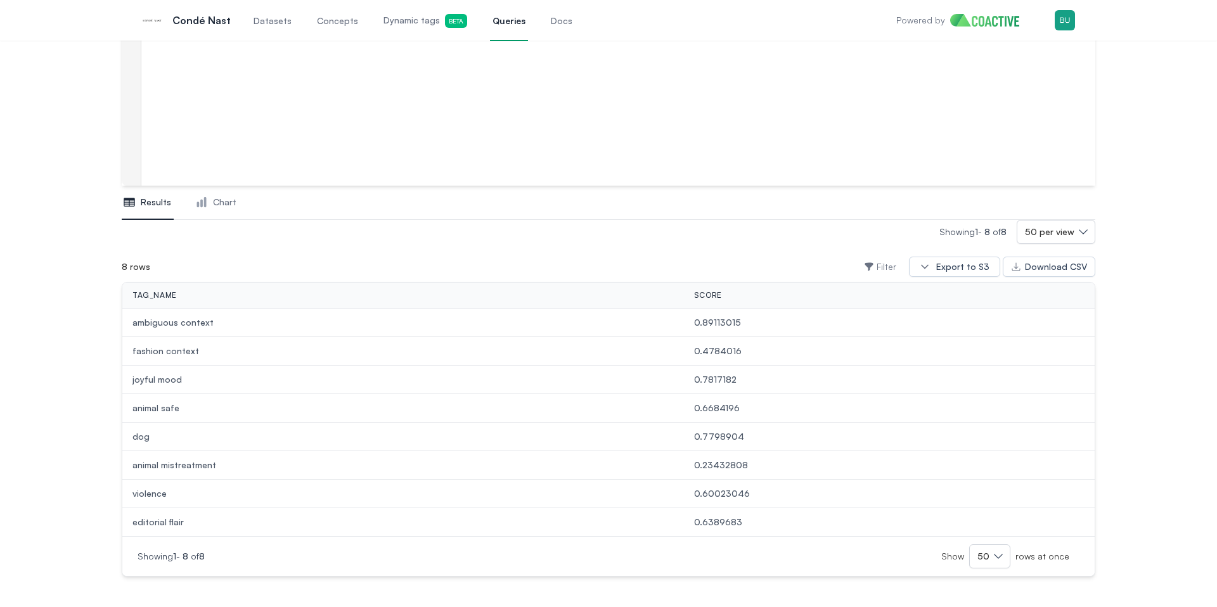
click at [281, 32] on link "Datasets" at bounding box center [272, 20] width 43 height 42
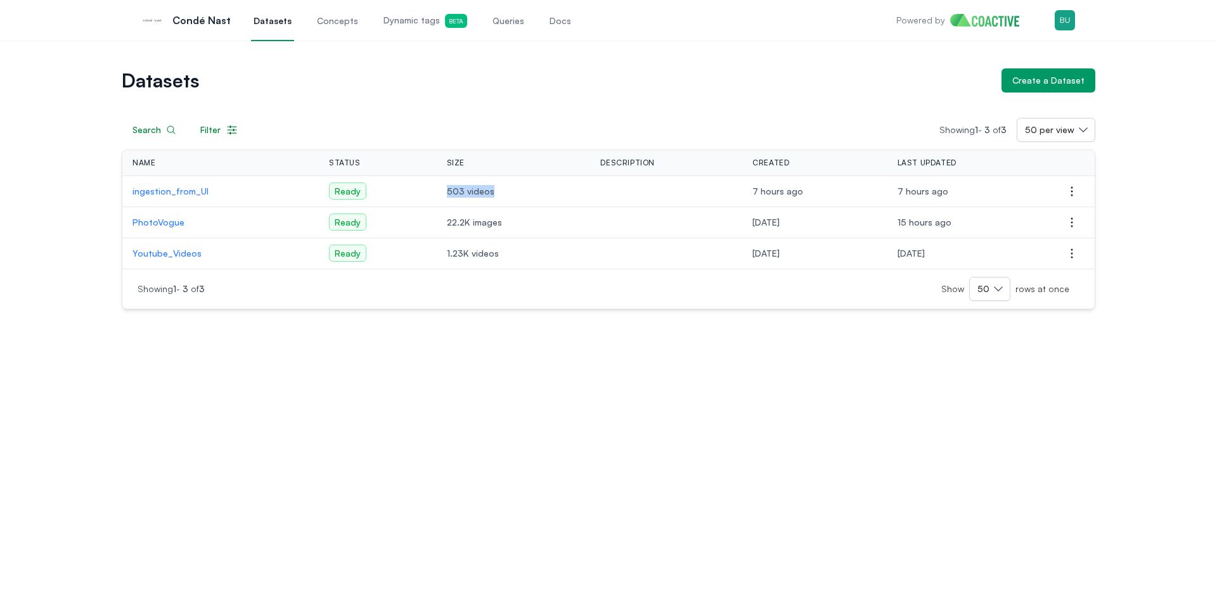
drag, startPoint x: 496, startPoint y: 191, endPoint x: 435, endPoint y: 191, distance: 61.5
click at [437, 191] on td "503 videos" at bounding box center [514, 191] width 154 height 31
click at [429, 197] on td "Ready" at bounding box center [378, 191] width 118 height 31
click at [188, 188] on p "ingestion_from_UI" at bounding box center [220, 191] width 176 height 13
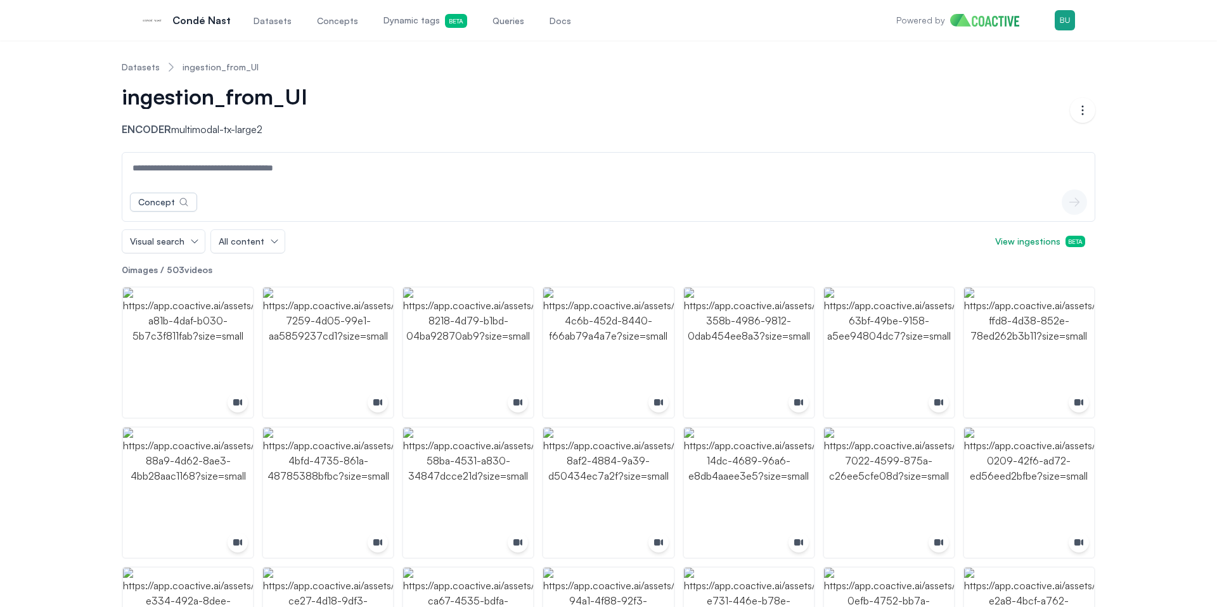
click at [1091, 66] on nav "Datasets ingestion_from_UI" at bounding box center [608, 67] width 973 height 33
click at [1057, 236] on span "View ingestions Beta" at bounding box center [1040, 241] width 90 height 13
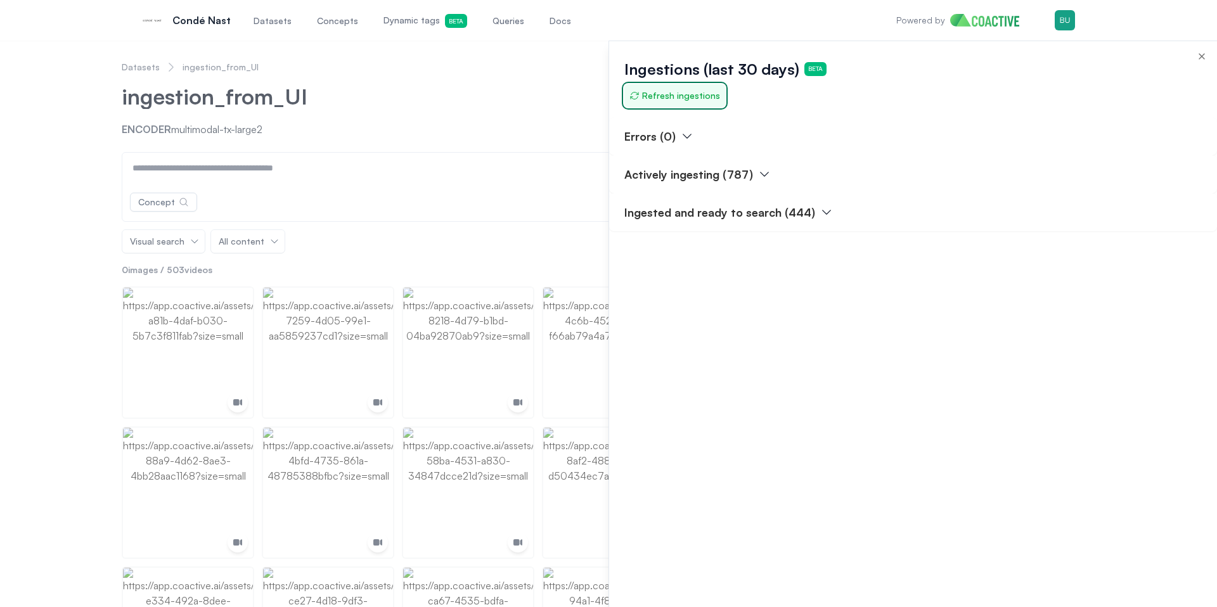
click at [689, 91] on span "Refresh ingestions" at bounding box center [674, 95] width 91 height 13
click at [750, 173] on button "Actively ingesting (787)" at bounding box center [697, 174] width 146 height 18
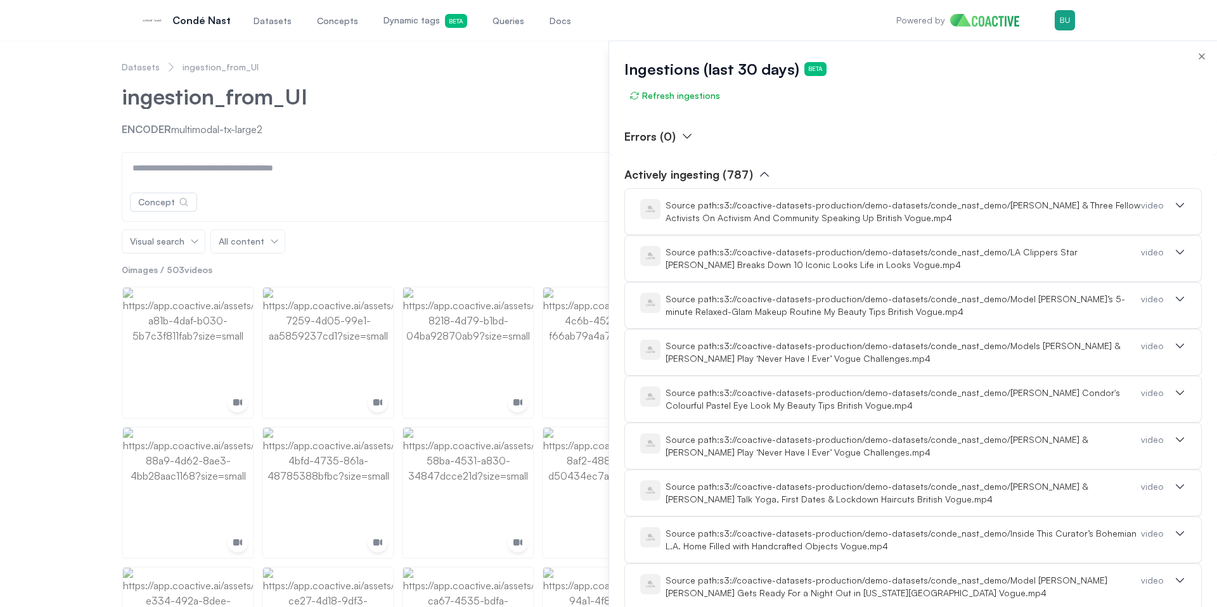
click at [760, 174] on icon "button" at bounding box center [764, 174] width 13 height 13
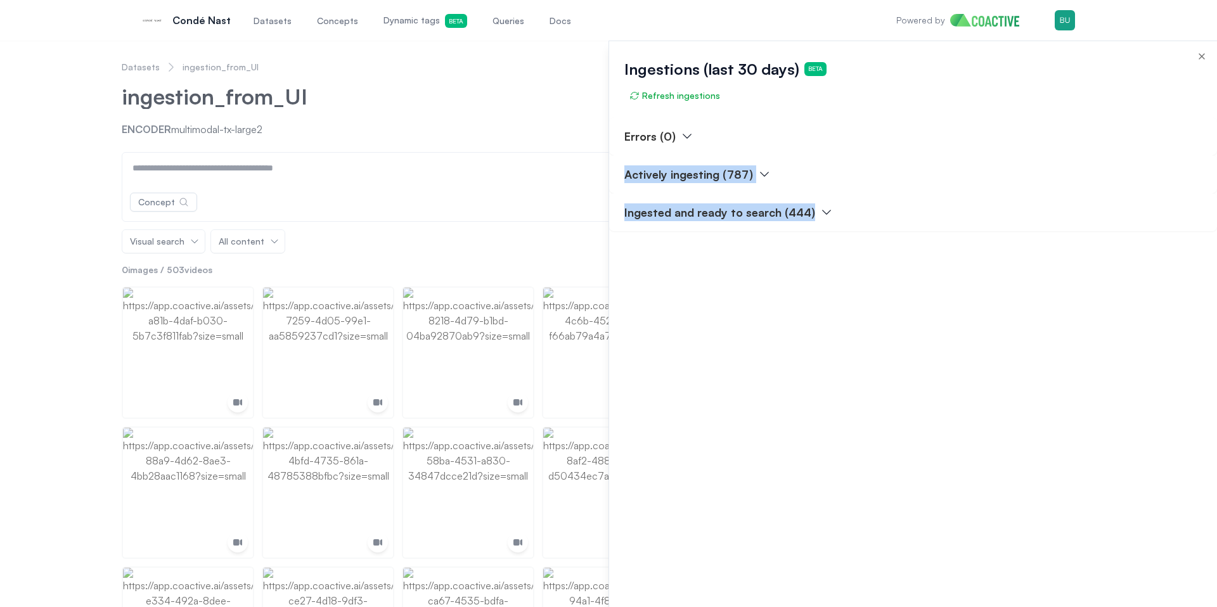
drag, startPoint x: 833, startPoint y: 270, endPoint x: 697, endPoint y: 159, distance: 175.7
click at [698, 159] on div "Errors (0) Actively ingesting (787) Ingested and ready to search (444)" at bounding box center [913, 362] width 608 height 490
click at [774, 314] on div "Errors (0) Actively ingesting (787) Ingested and ready to search (444)" at bounding box center [913, 362] width 608 height 490
click at [570, 104] on div at bounding box center [608, 324] width 1217 height 567
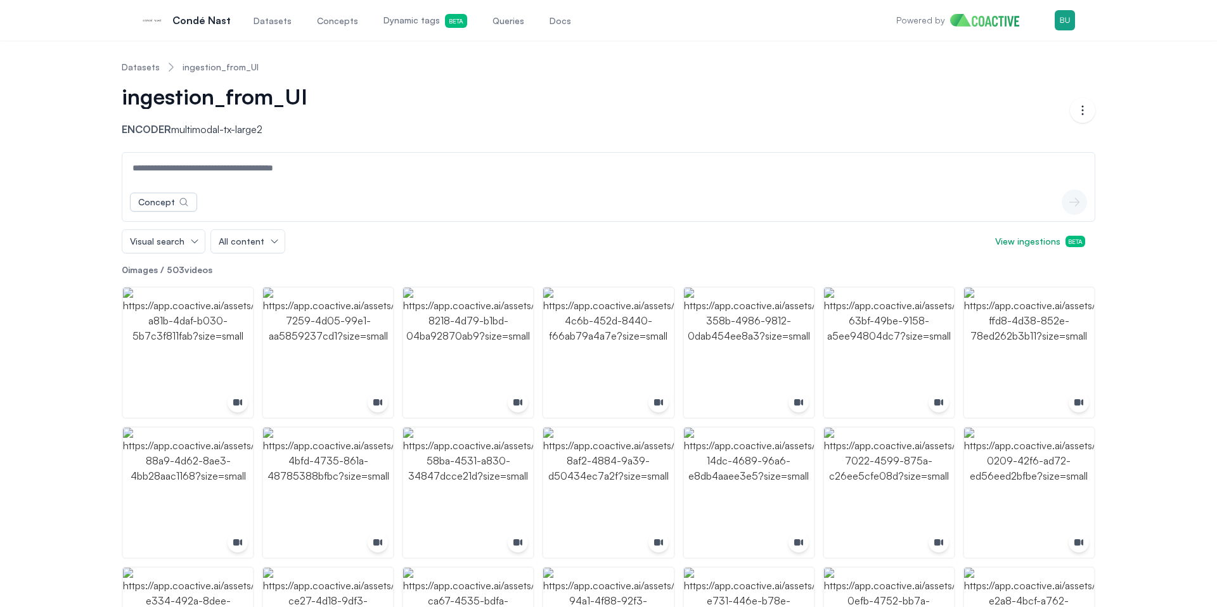
click at [196, 64] on link "ingestion_from_UI" at bounding box center [221, 67] width 76 height 13
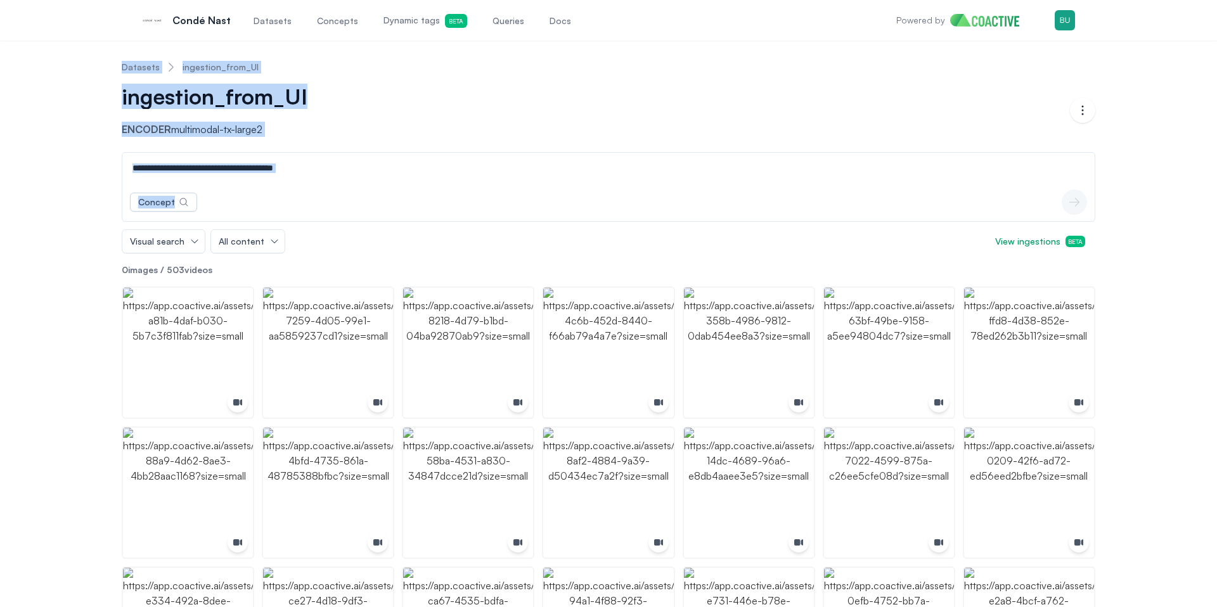
drag, startPoint x: 115, startPoint y: 77, endPoint x: 279, endPoint y: 238, distance: 229.5
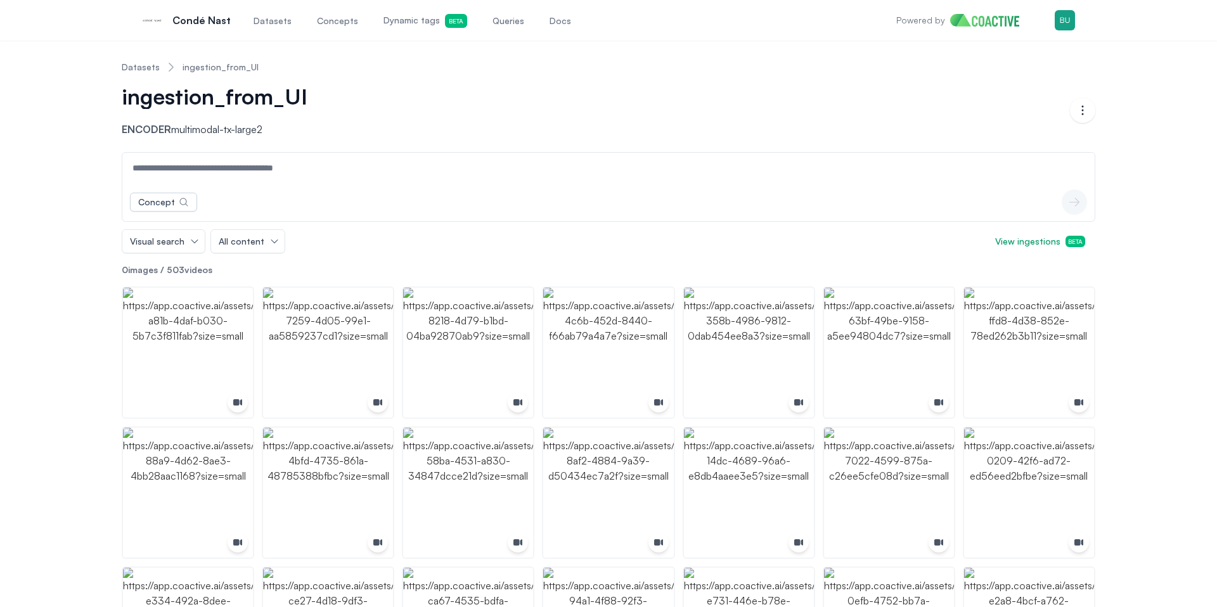
click at [236, 171] on input at bounding box center [608, 168] width 967 height 30
click at [312, 176] on input at bounding box center [608, 168] width 967 height 30
click at [316, 172] on input at bounding box center [608, 168] width 967 height 30
click at [326, 129] on p "Encoder multimodal-tx-large2" at bounding box center [229, 129] width 214 height 15
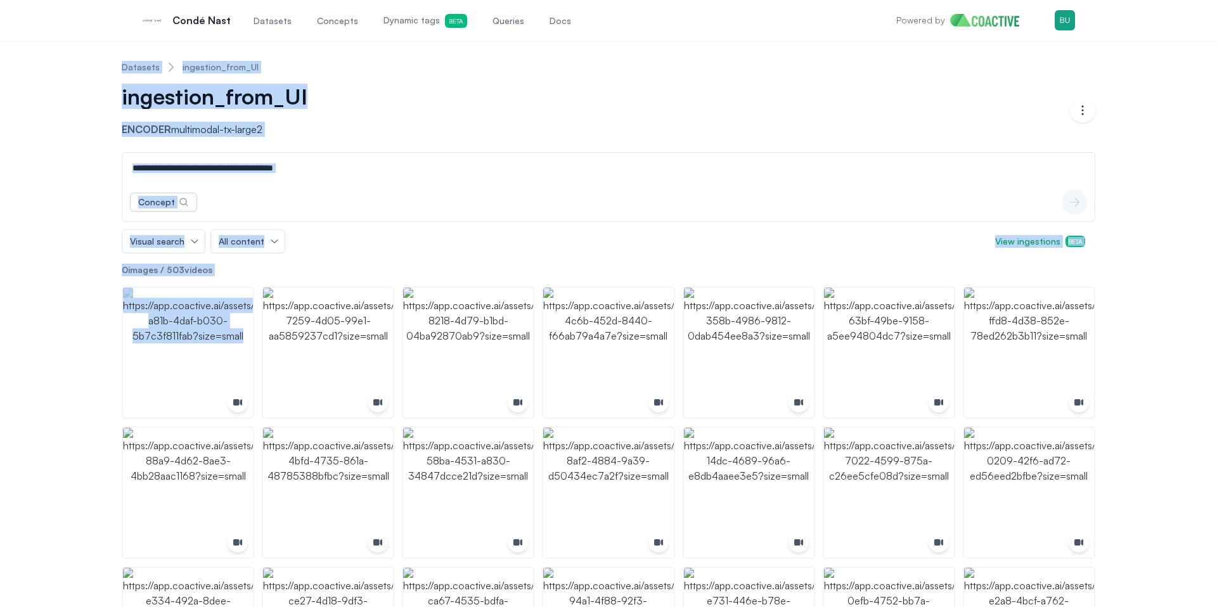
drag, startPoint x: 88, startPoint y: 48, endPoint x: 262, endPoint y: 295, distance: 302.4
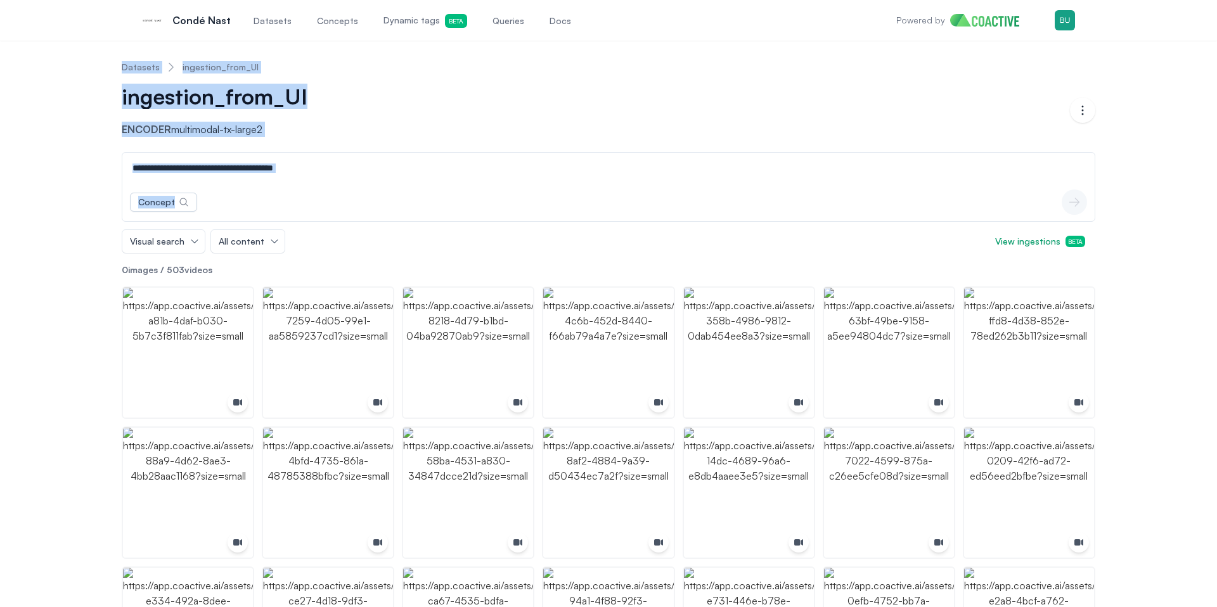
drag, startPoint x: 129, startPoint y: 62, endPoint x: 330, endPoint y: 237, distance: 266.4
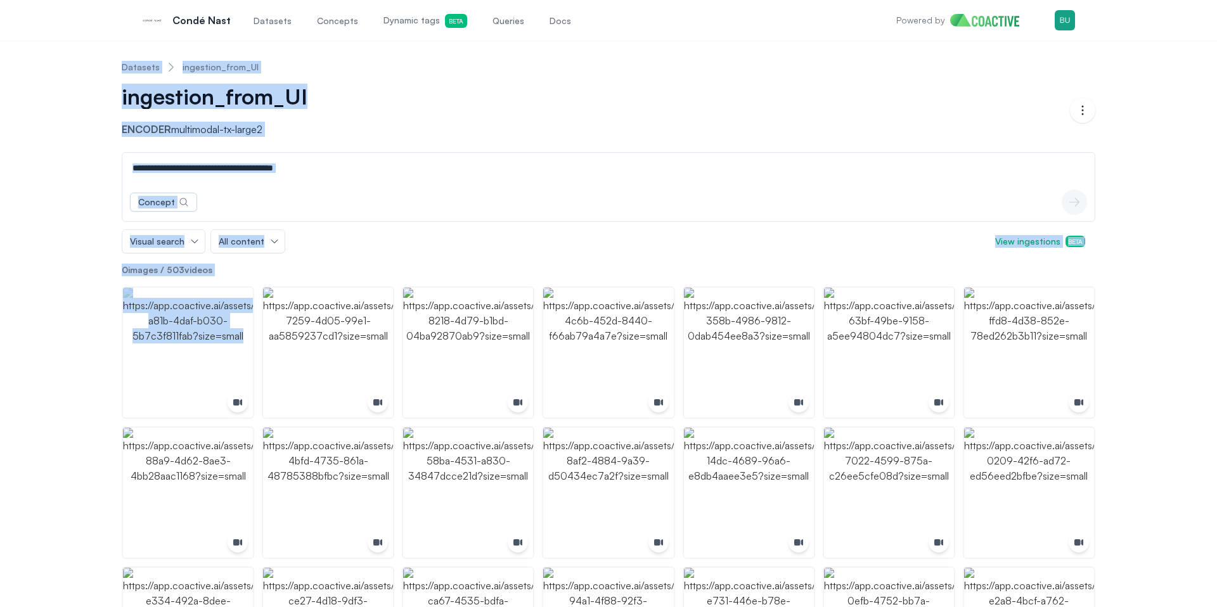
drag, startPoint x: 100, startPoint y: 56, endPoint x: 297, endPoint y: 305, distance: 318.1
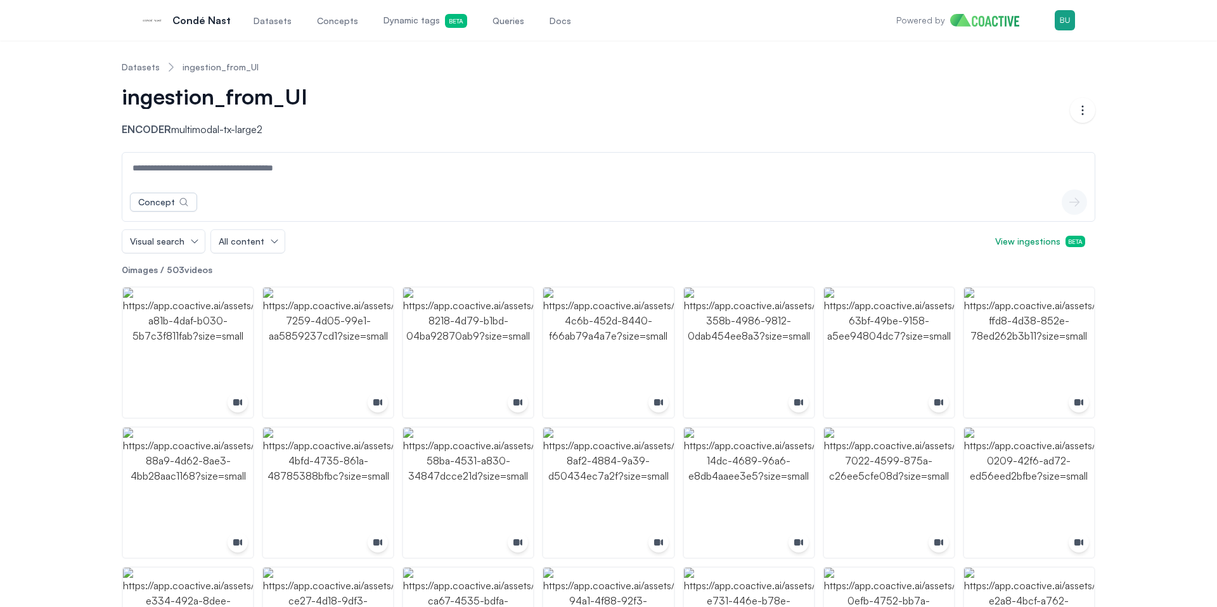
click at [339, 274] on p "0 images / 503 videos" at bounding box center [608, 270] width 973 height 13
drag, startPoint x: 283, startPoint y: 263, endPoint x: 237, endPoint y: 266, distance: 45.7
click at [237, 266] on p "0 images / 503 videos" at bounding box center [608, 270] width 973 height 13
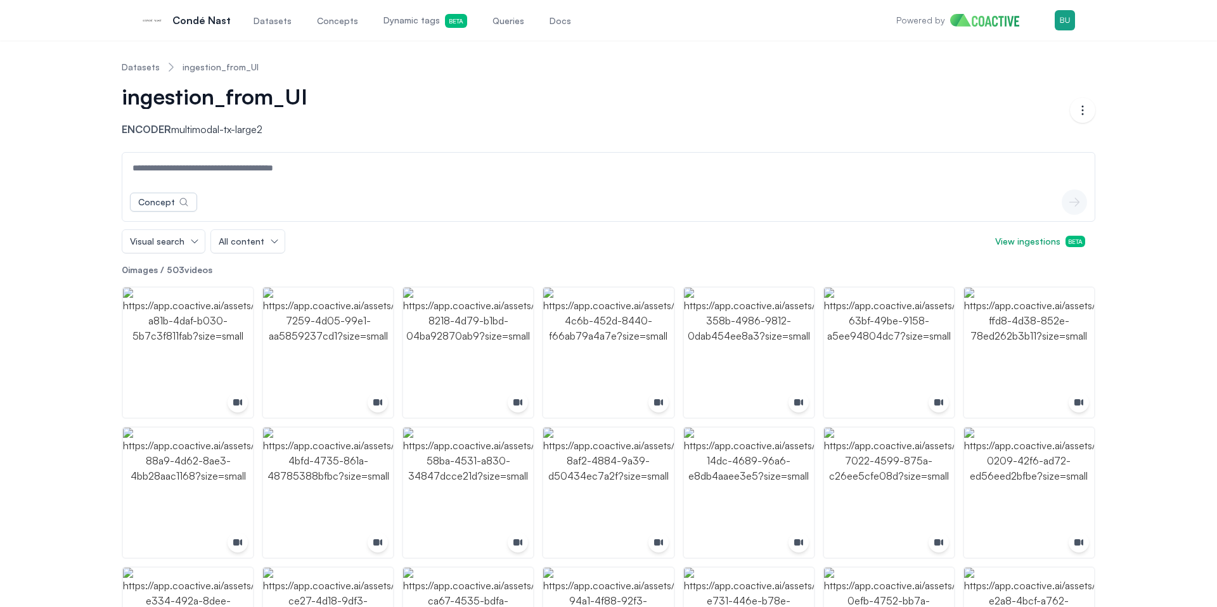
drag, startPoint x: 274, startPoint y: 275, endPoint x: 101, endPoint y: 75, distance: 264.7
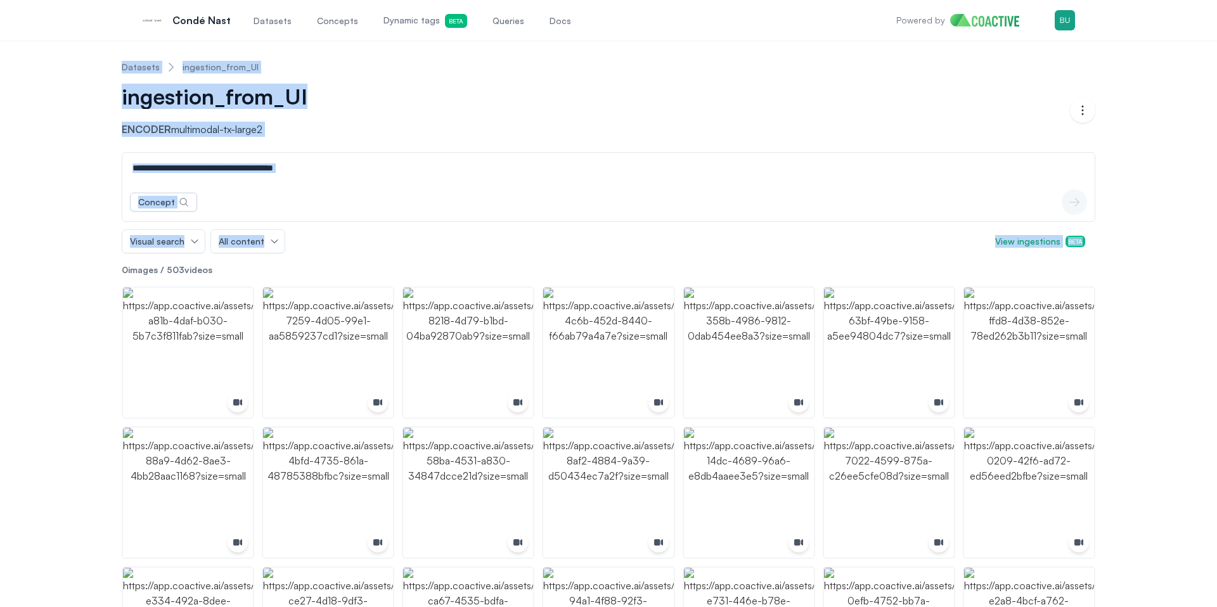
drag, startPoint x: 109, startPoint y: 60, endPoint x: 263, endPoint y: 254, distance: 248.1
click at [254, 274] on p "0 images / 503 videos" at bounding box center [608, 270] width 973 height 13
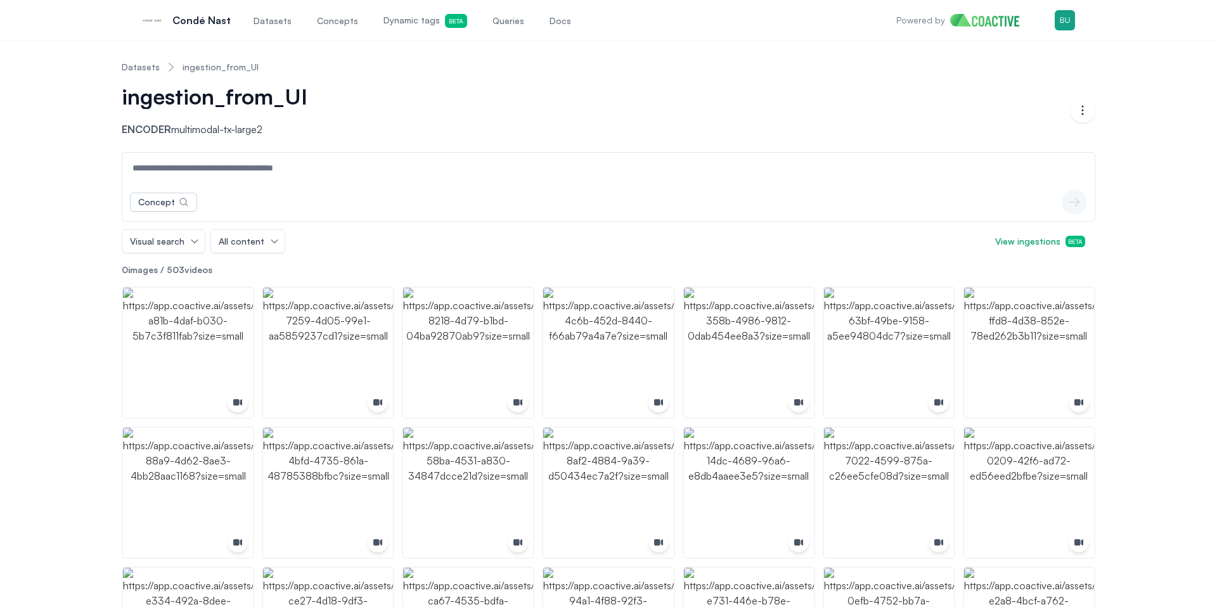
drag, startPoint x: 266, startPoint y: 271, endPoint x: 309, endPoint y: 266, distance: 43.4
click at [273, 270] on p "0 images / 503 videos" at bounding box center [608, 270] width 973 height 13
click at [312, 266] on p "0 images / 503 videos" at bounding box center [608, 270] width 973 height 13
drag, startPoint x: 270, startPoint y: 271, endPoint x: 105, endPoint y: 78, distance: 253.9
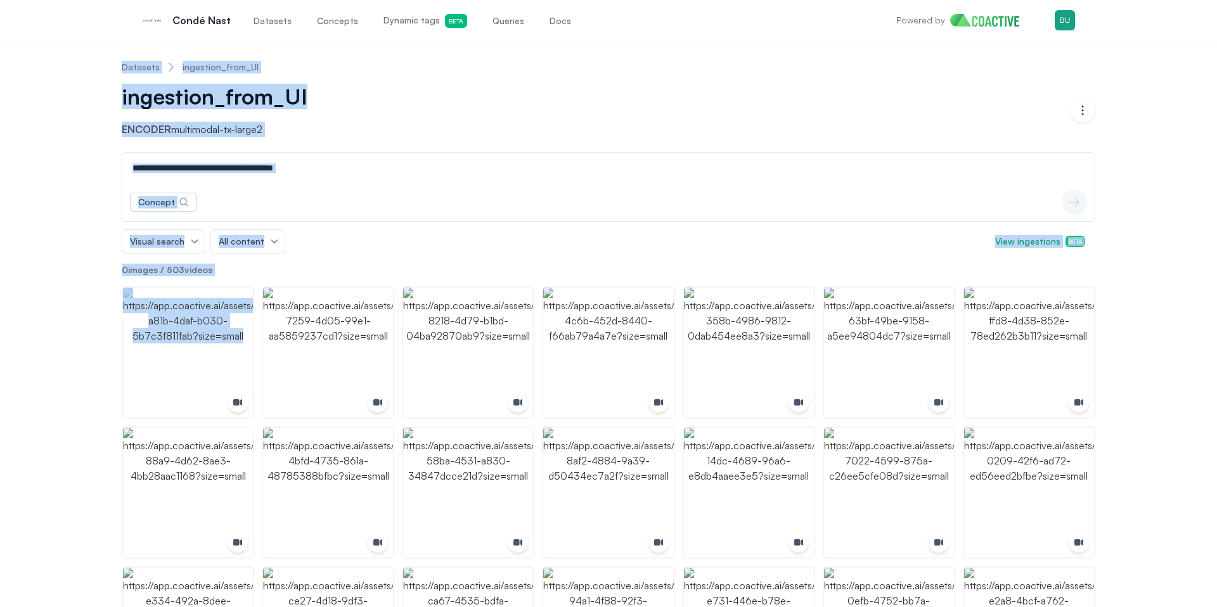
drag, startPoint x: 129, startPoint y: 65, endPoint x: 269, endPoint y: 276, distance: 253.0
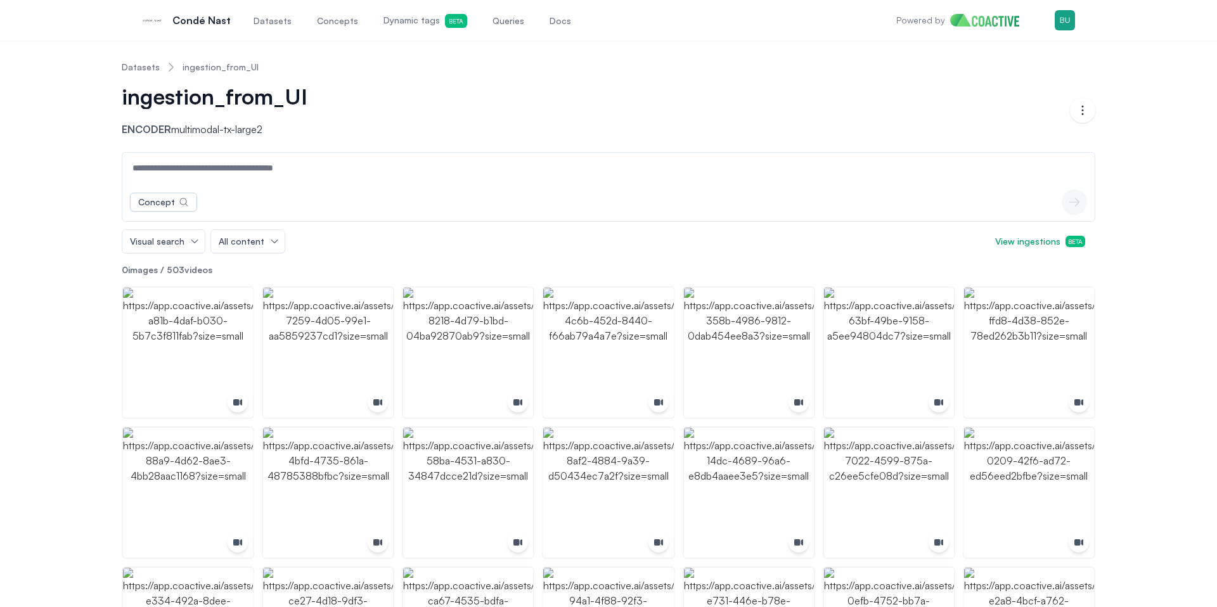
drag, startPoint x: 269, startPoint y: 276, endPoint x: 276, endPoint y: 267, distance: 11.3
click at [278, 240] on button "All content" at bounding box center [248, 241] width 74 height 23
click at [340, 249] on div "Visual search All content All content Images Videos View ingestions Beta" at bounding box center [608, 241] width 973 height 24
click at [186, 240] on button "Visual search" at bounding box center [163, 241] width 82 height 23
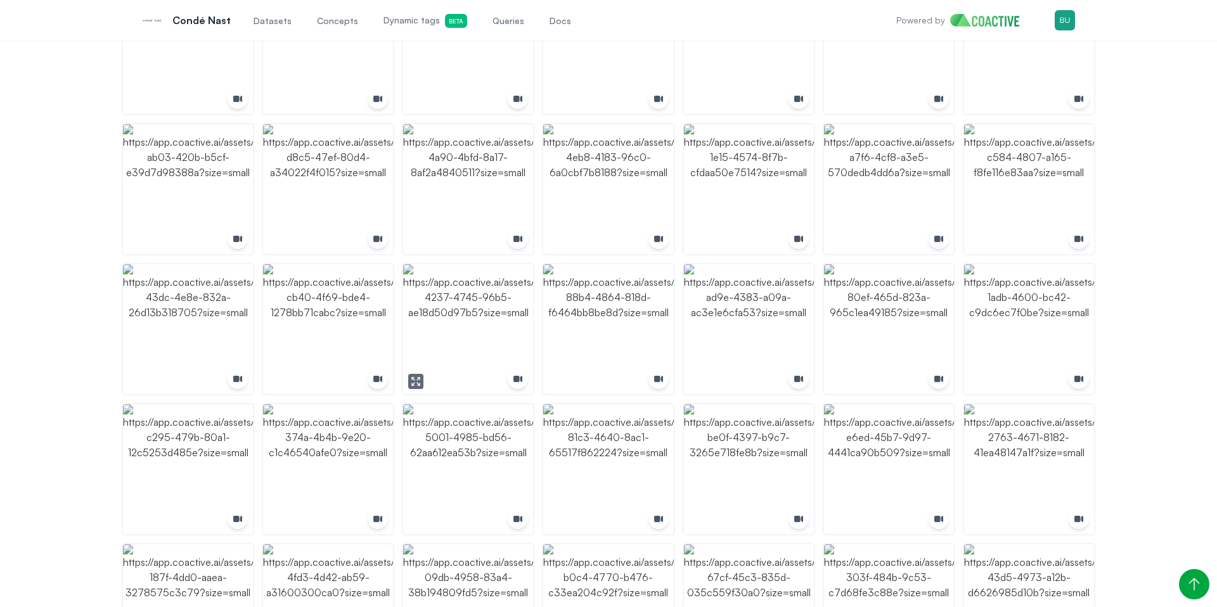
scroll to position [1057, 0]
